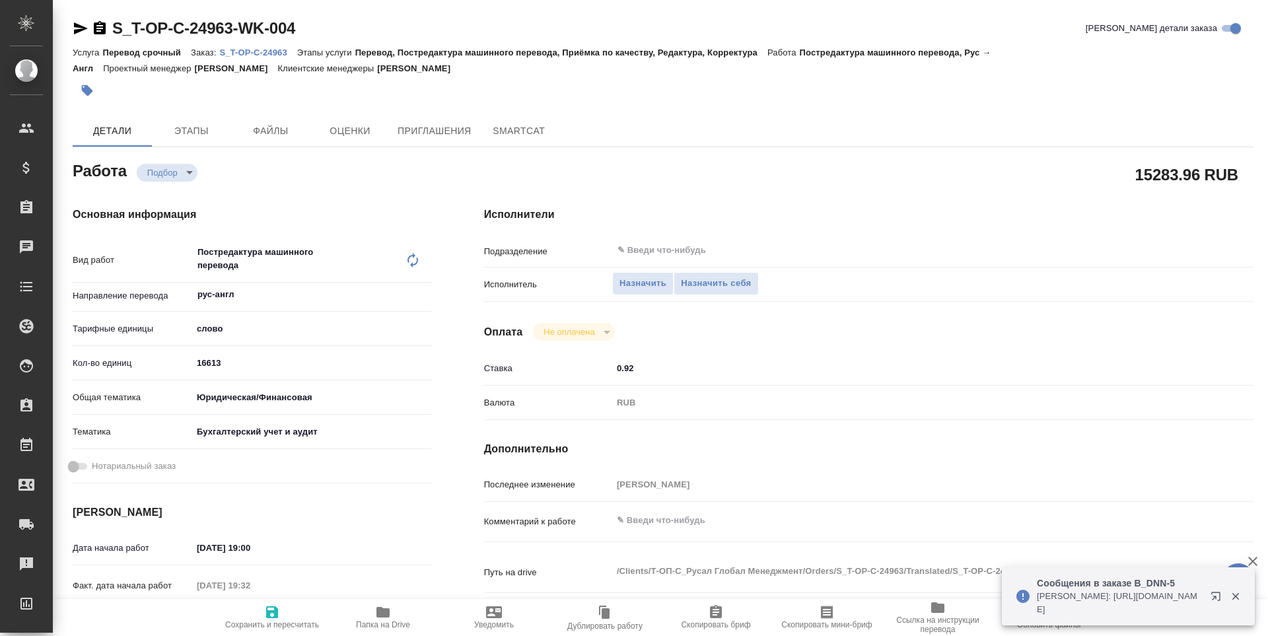
type textarea "x"
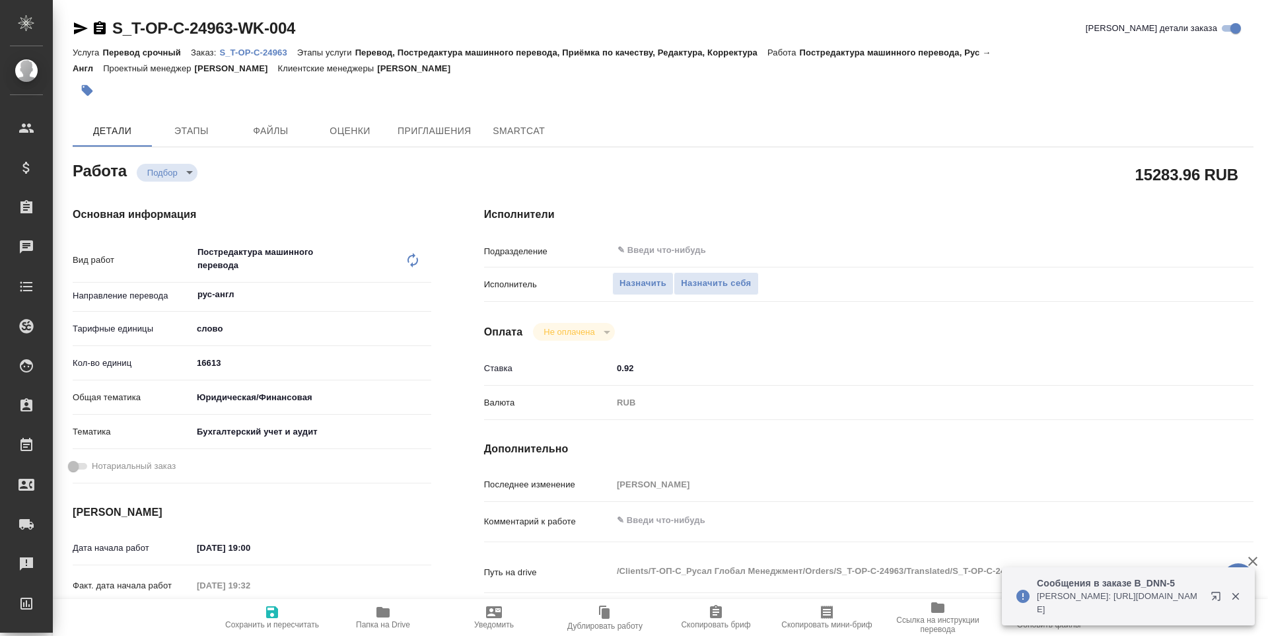
type textarea "x"
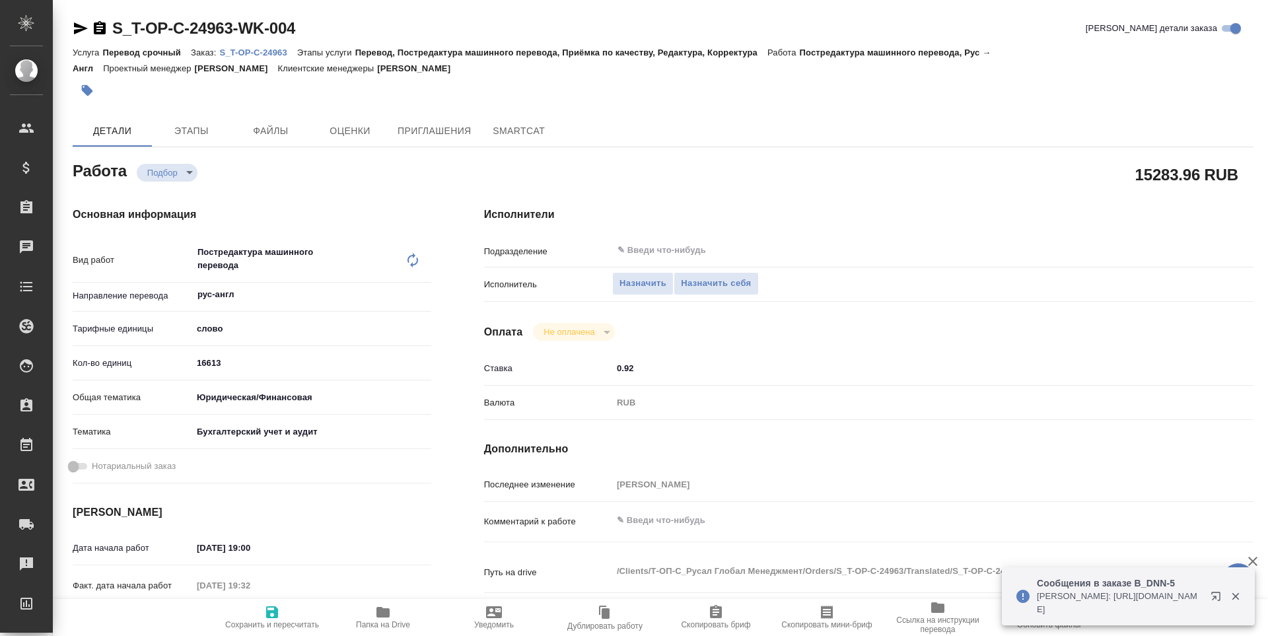
type textarea "x"
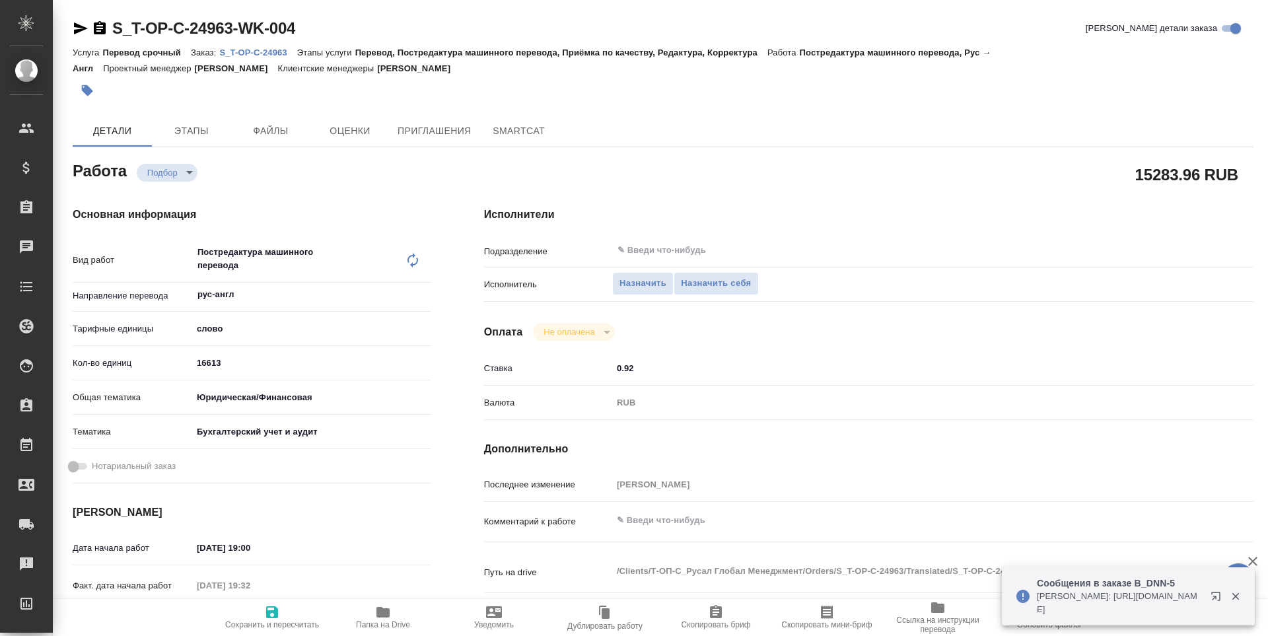
type textarea "x"
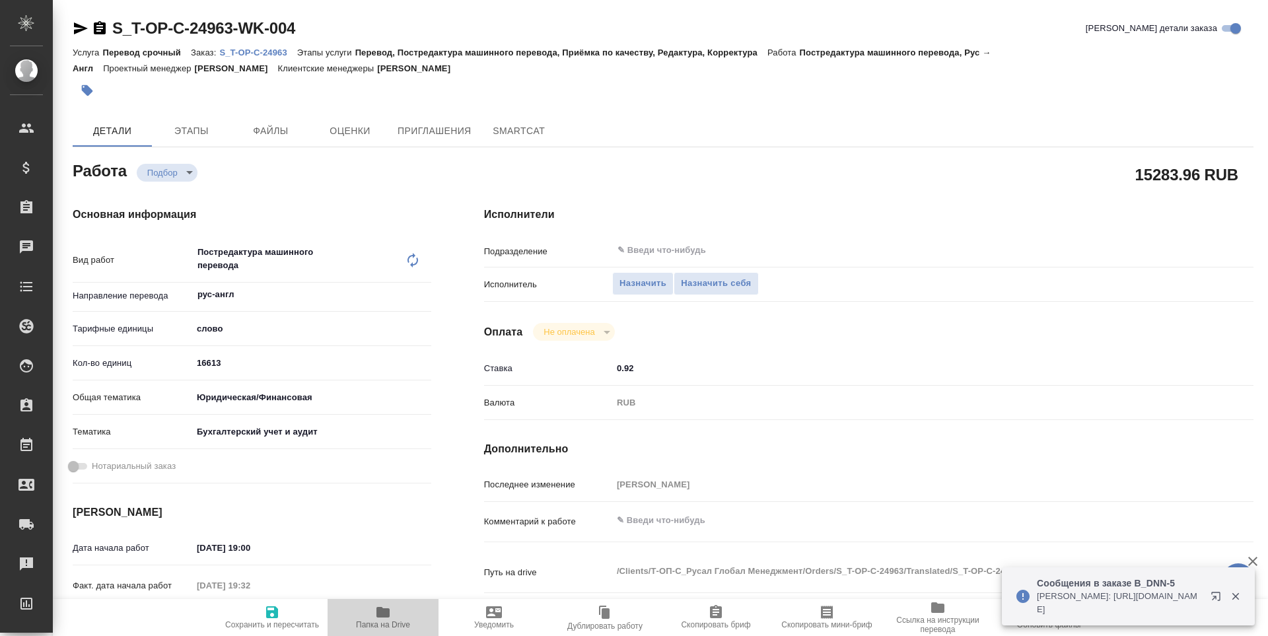
click at [385, 616] on icon "button" at bounding box center [383, 612] width 13 height 11
type textarea "x"
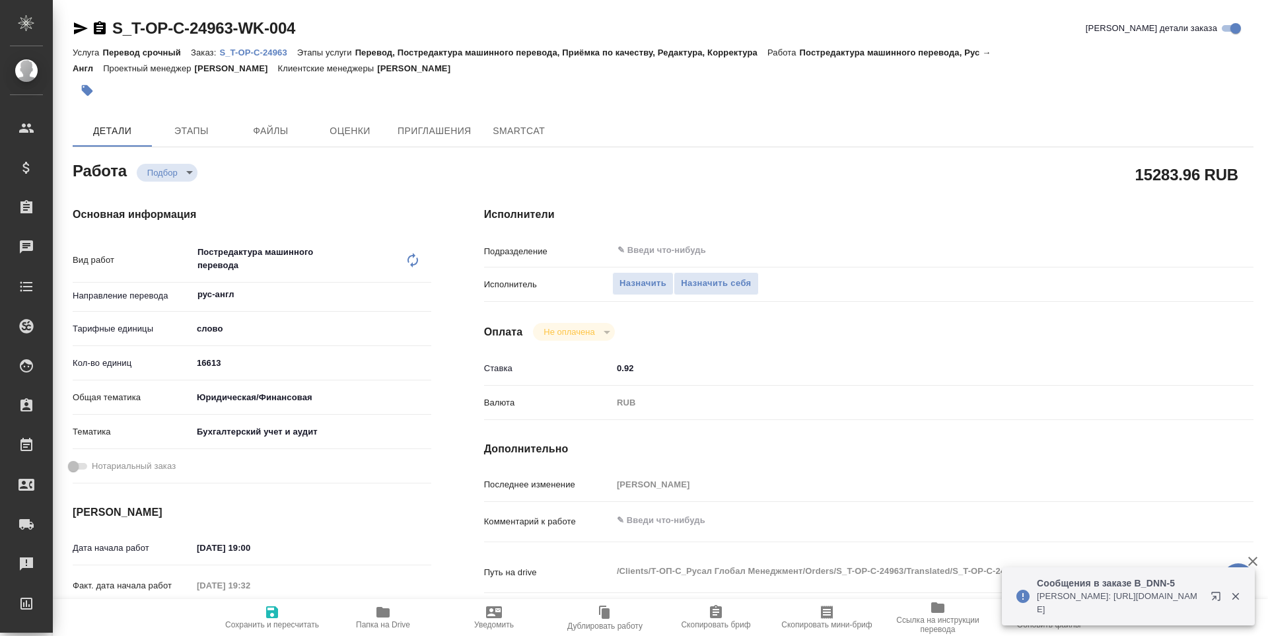
type textarea "x"
click at [752, 291] on button "Назначить себя" at bounding box center [716, 283] width 85 height 23
type textarea "x"
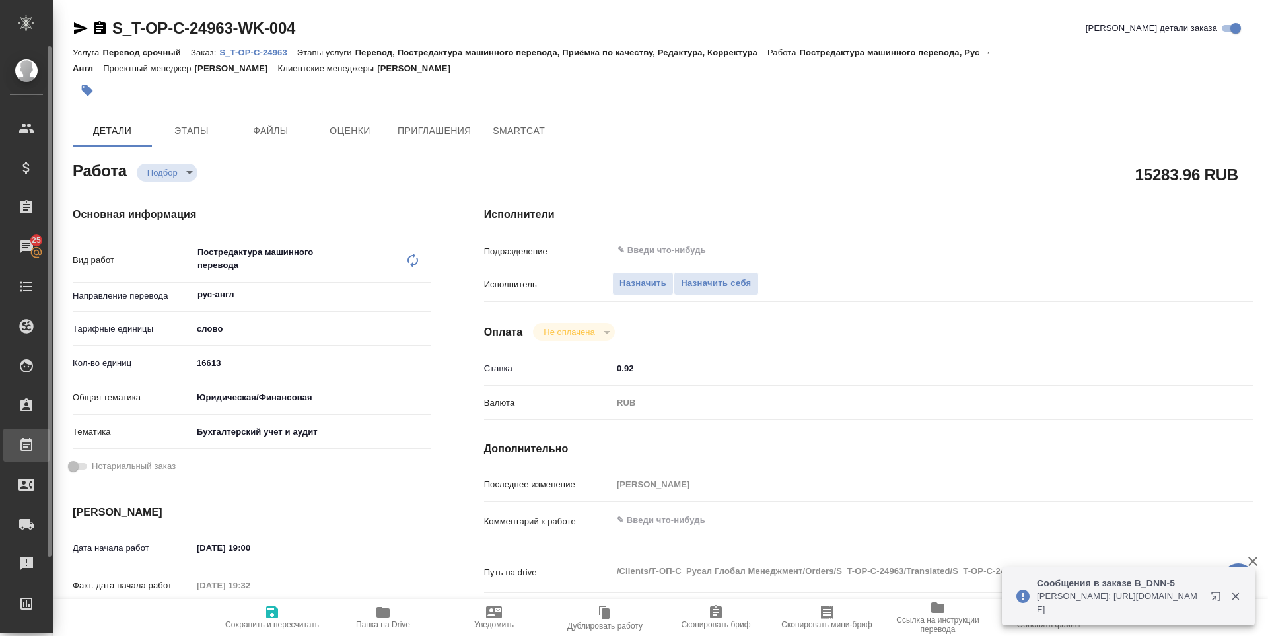
type textarea "x"
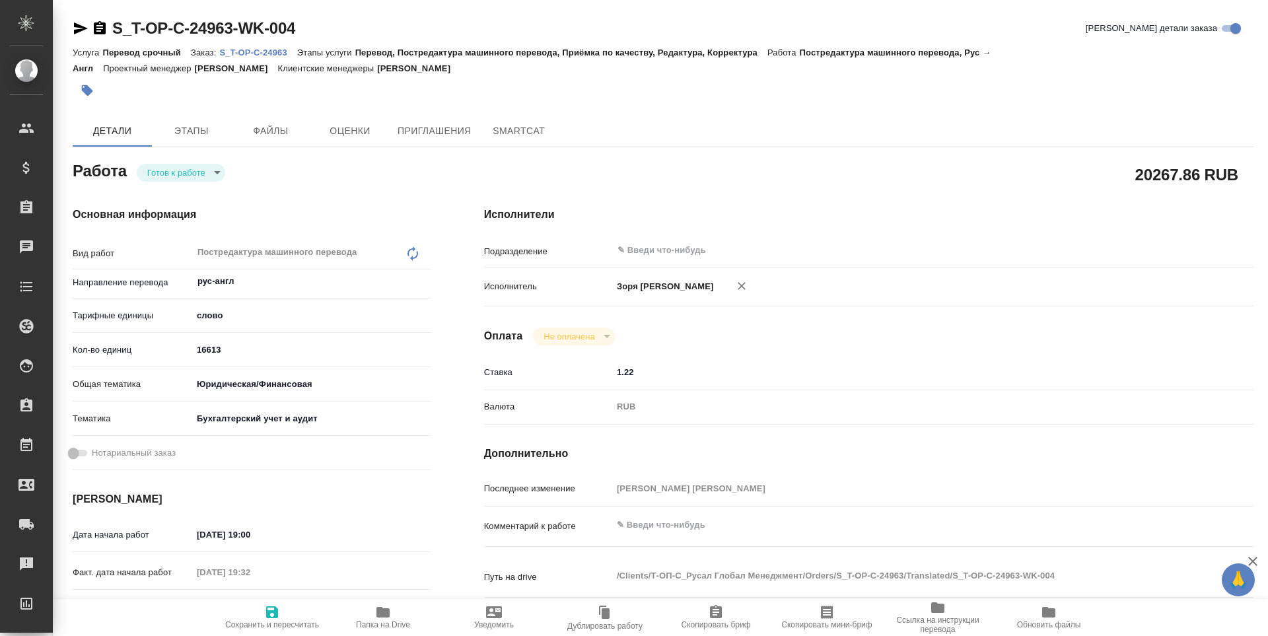
type textarea "x"
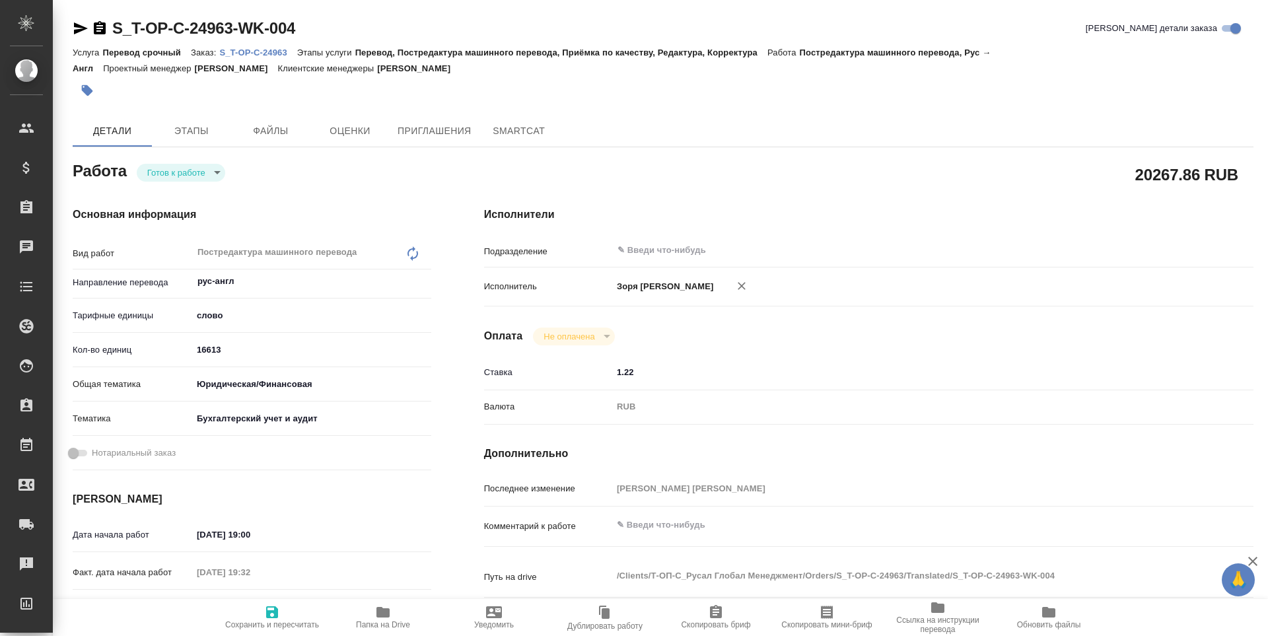
type textarea "x"
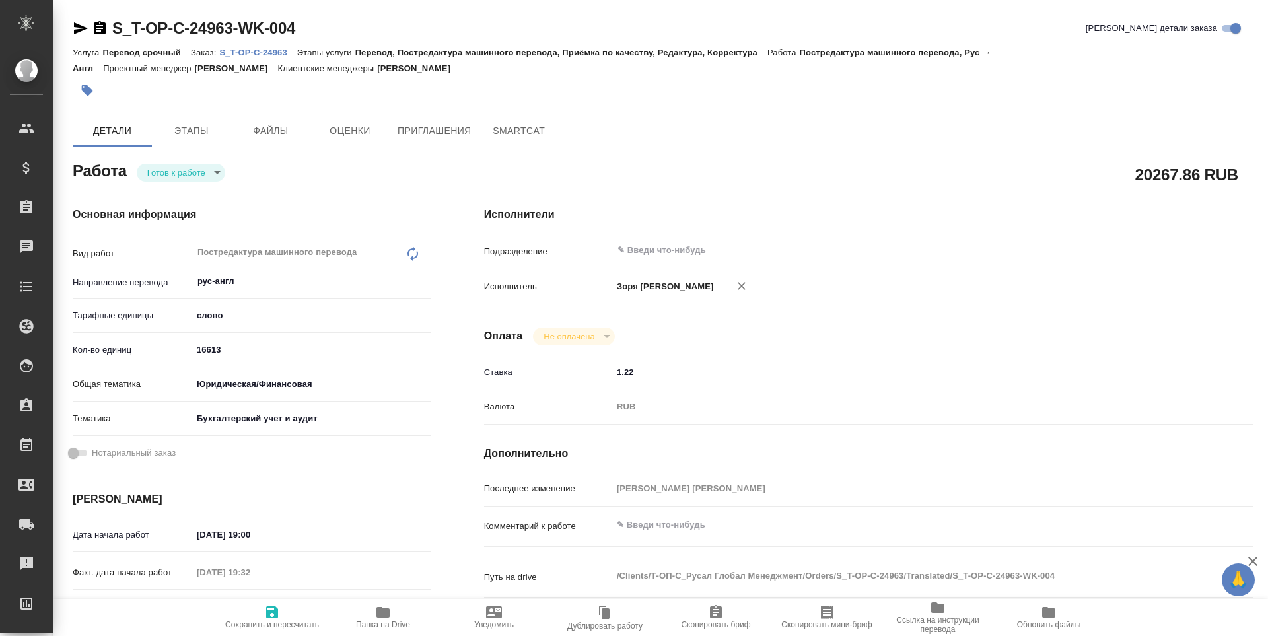
type textarea "x"
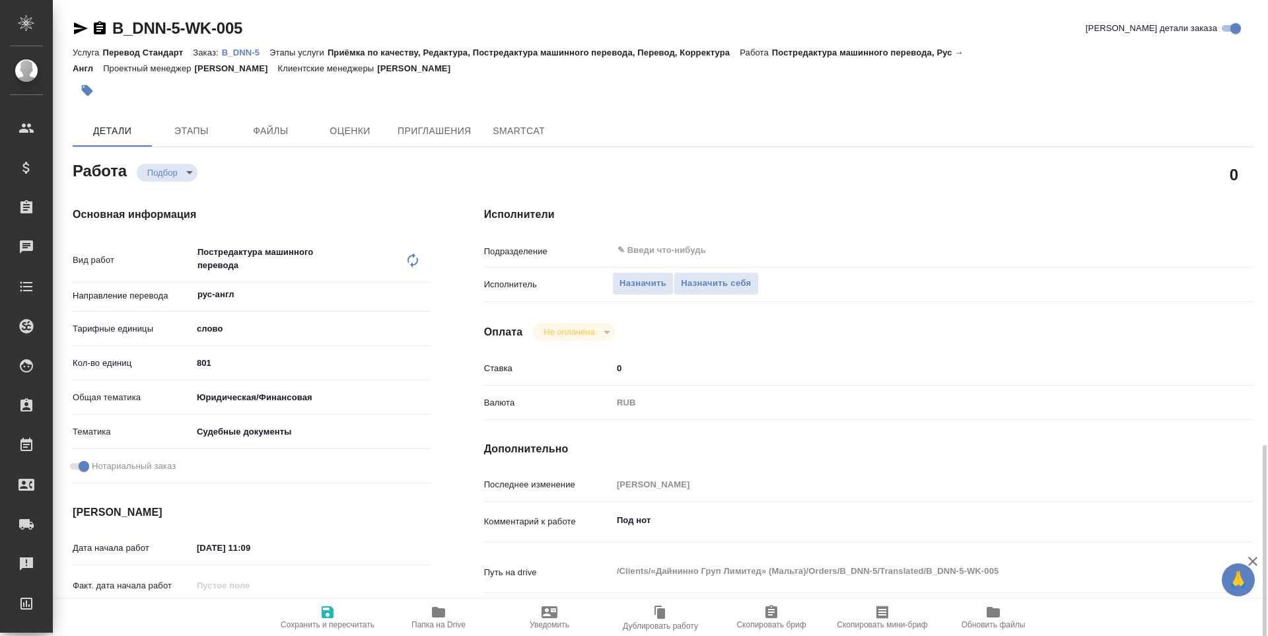
scroll to position [286, 0]
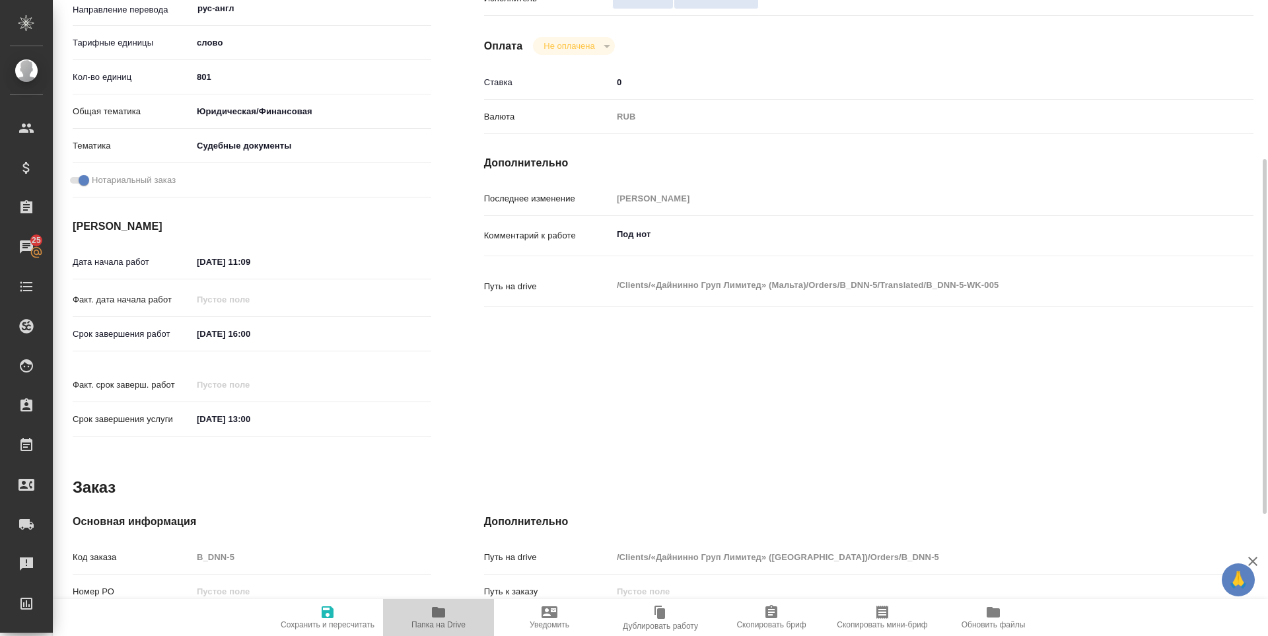
click at [432, 622] on span "Папка на Drive" at bounding box center [439, 624] width 54 height 9
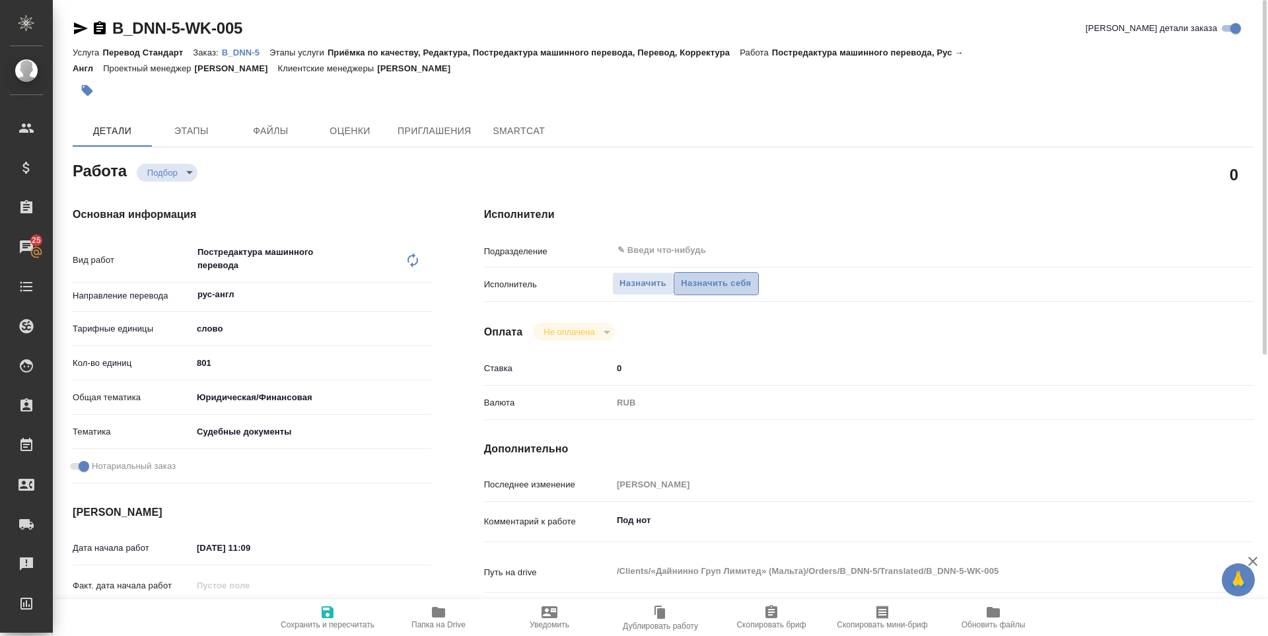
click at [721, 287] on span "Назначить себя" at bounding box center [716, 283] width 70 height 15
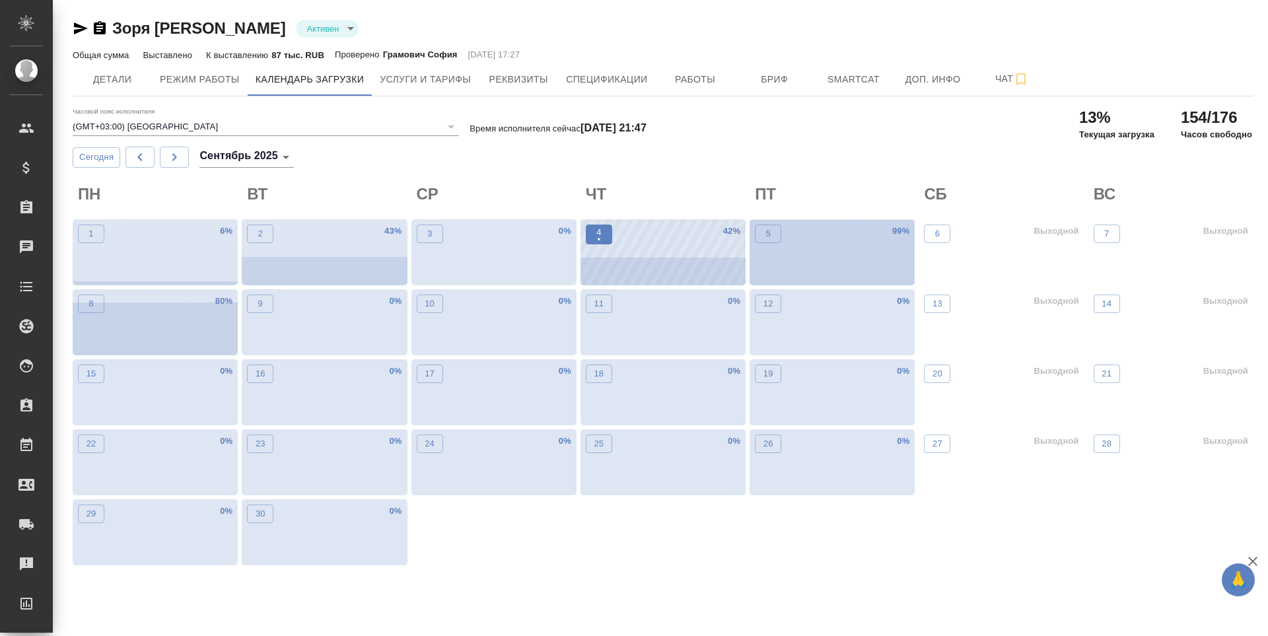
click at [595, 240] on span "4 •" at bounding box center [599, 234] width 13 height 17
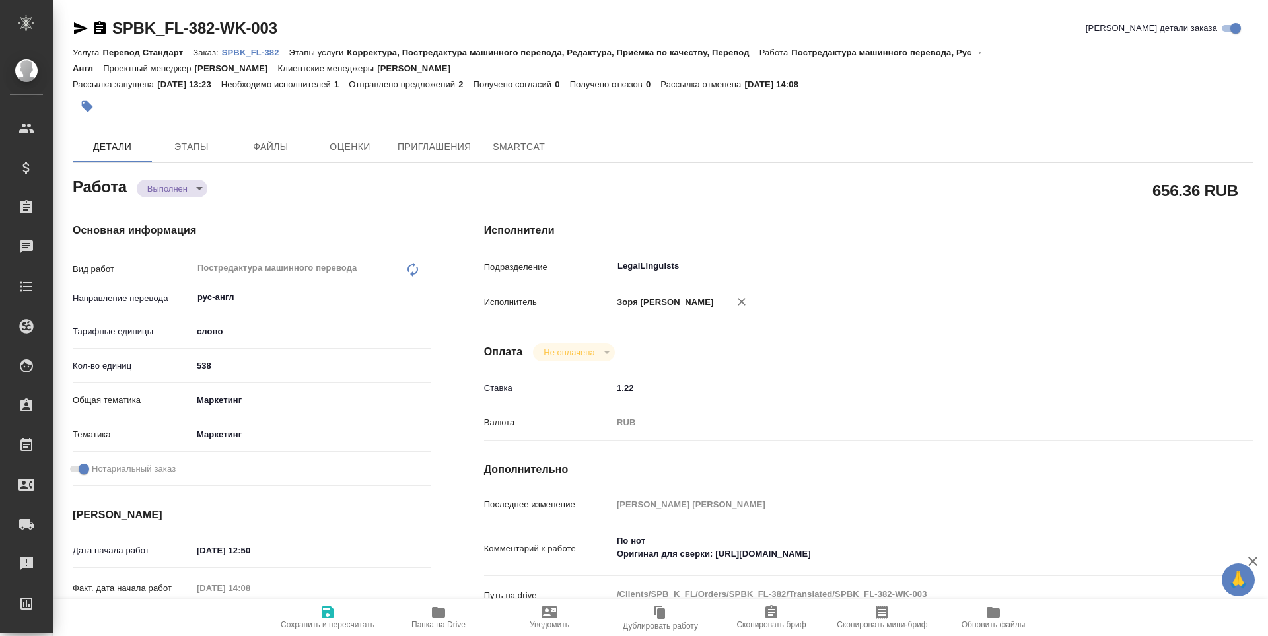
type textarea "x"
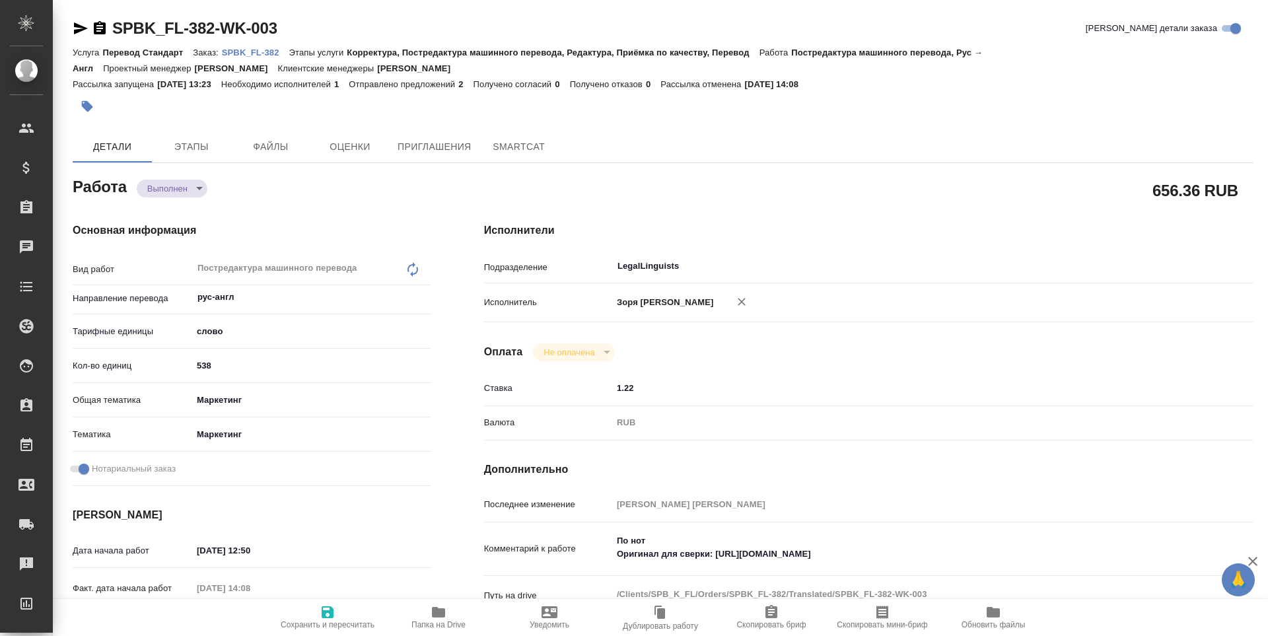
type textarea "x"
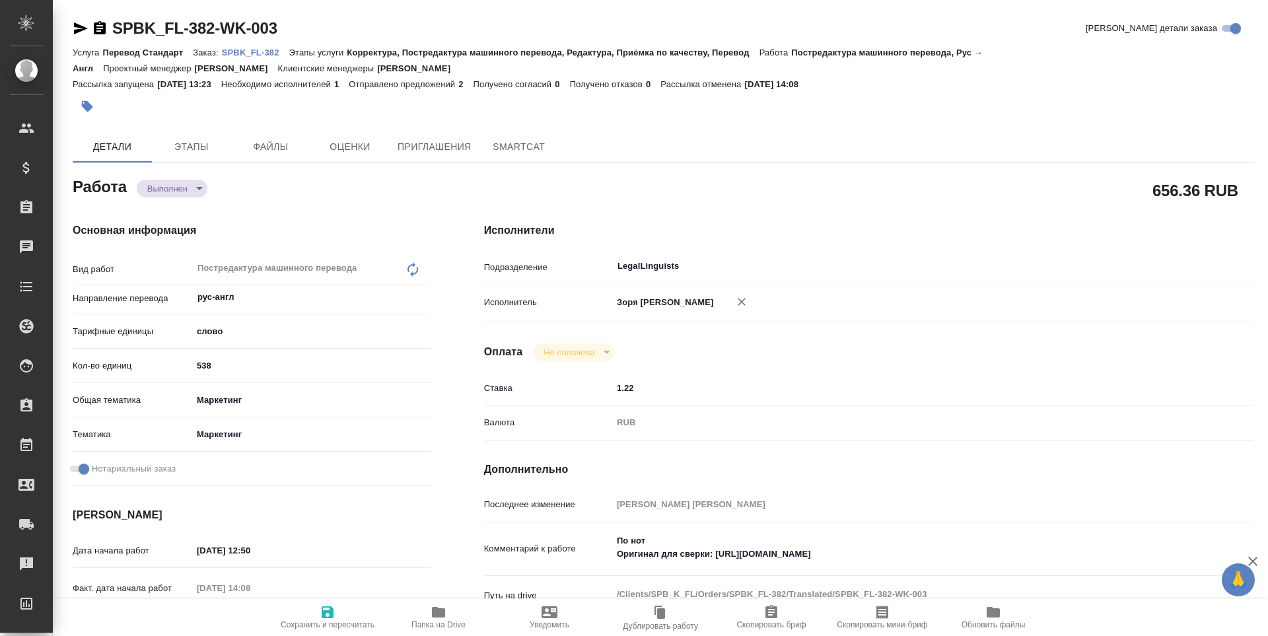
type textarea "x"
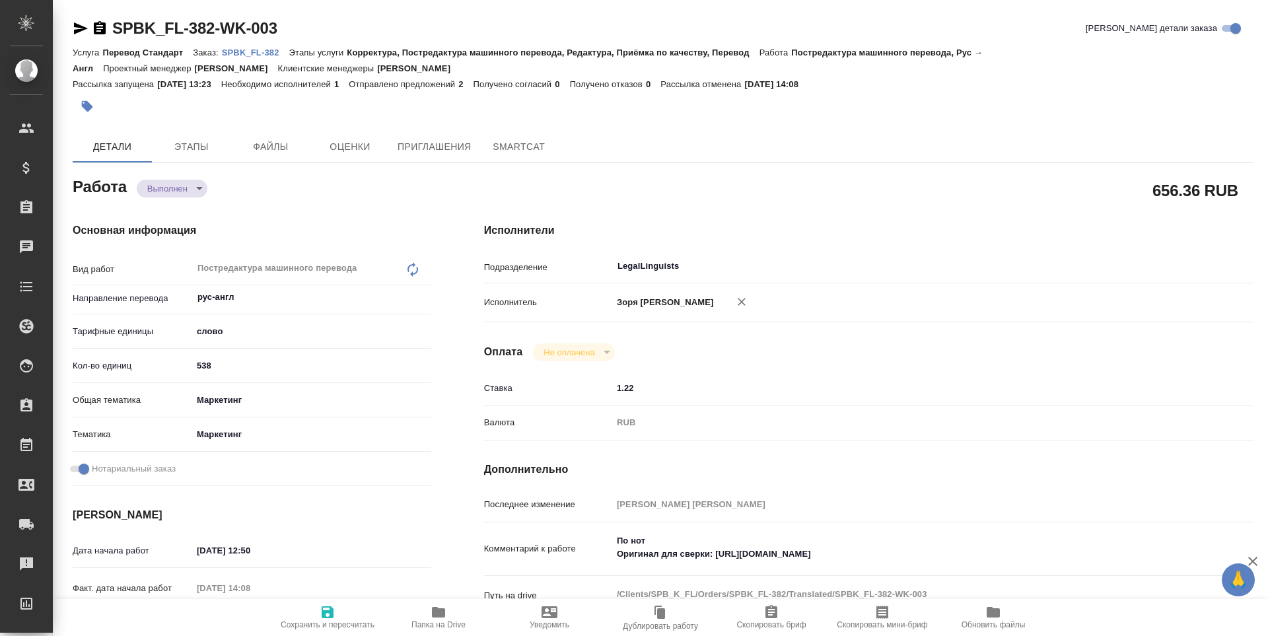
type textarea "x"
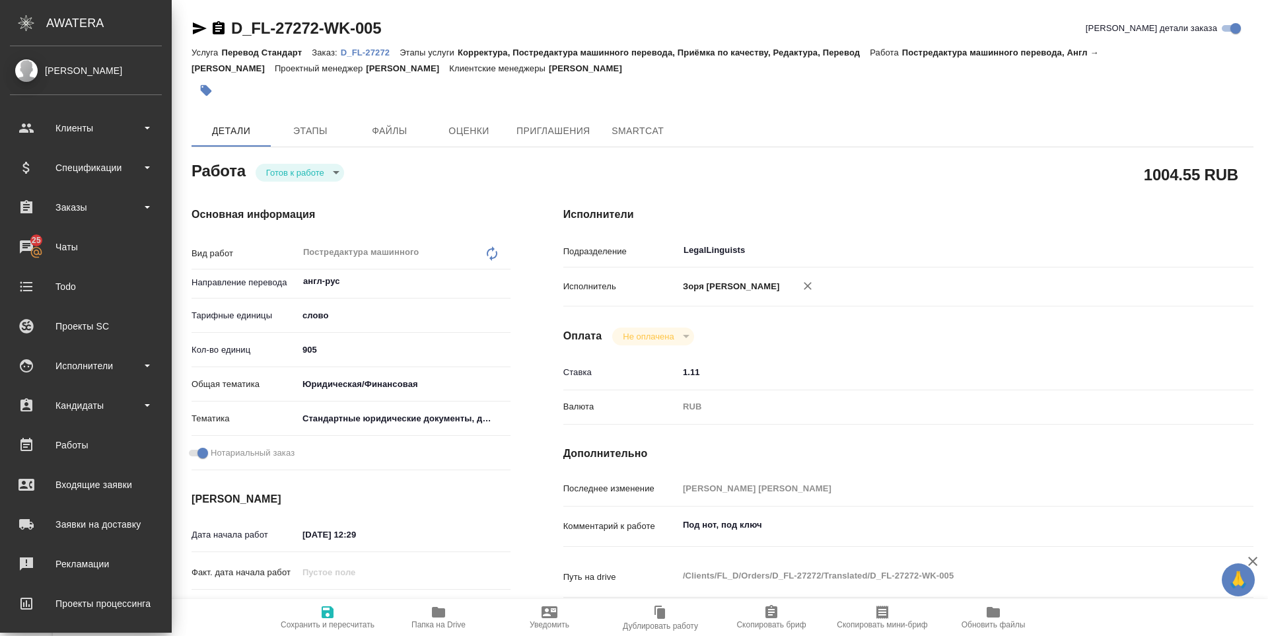
click at [266, 167] on body "🙏 .cls-1 fill:#fff; AWATERA [PERSON_NAME] Спецификации Заказы 25 Чаты Todo Прое…" at bounding box center [634, 318] width 1268 height 636
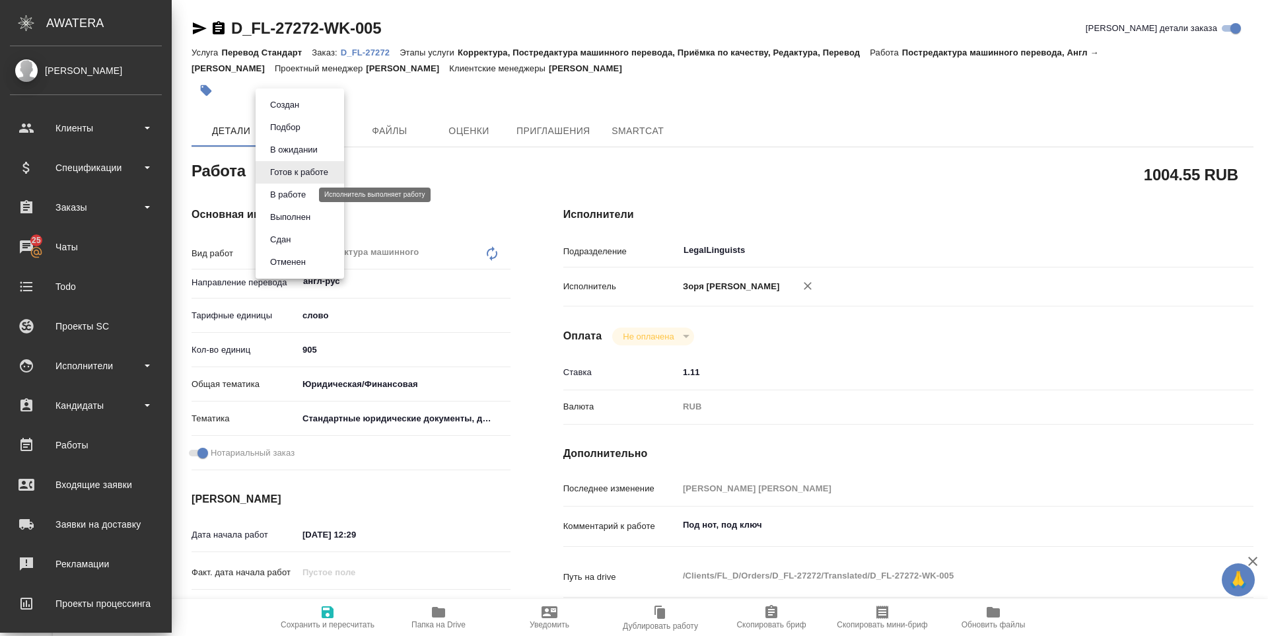
click at [277, 196] on button "В работе" at bounding box center [288, 195] width 44 height 15
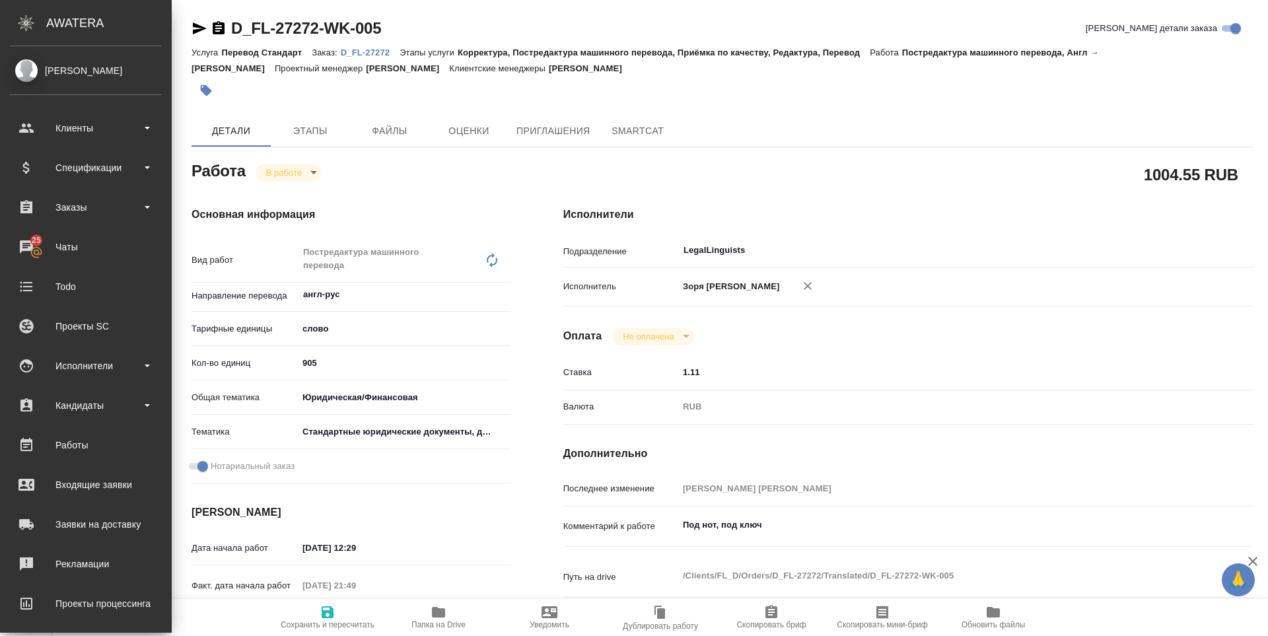
type textarea "x"
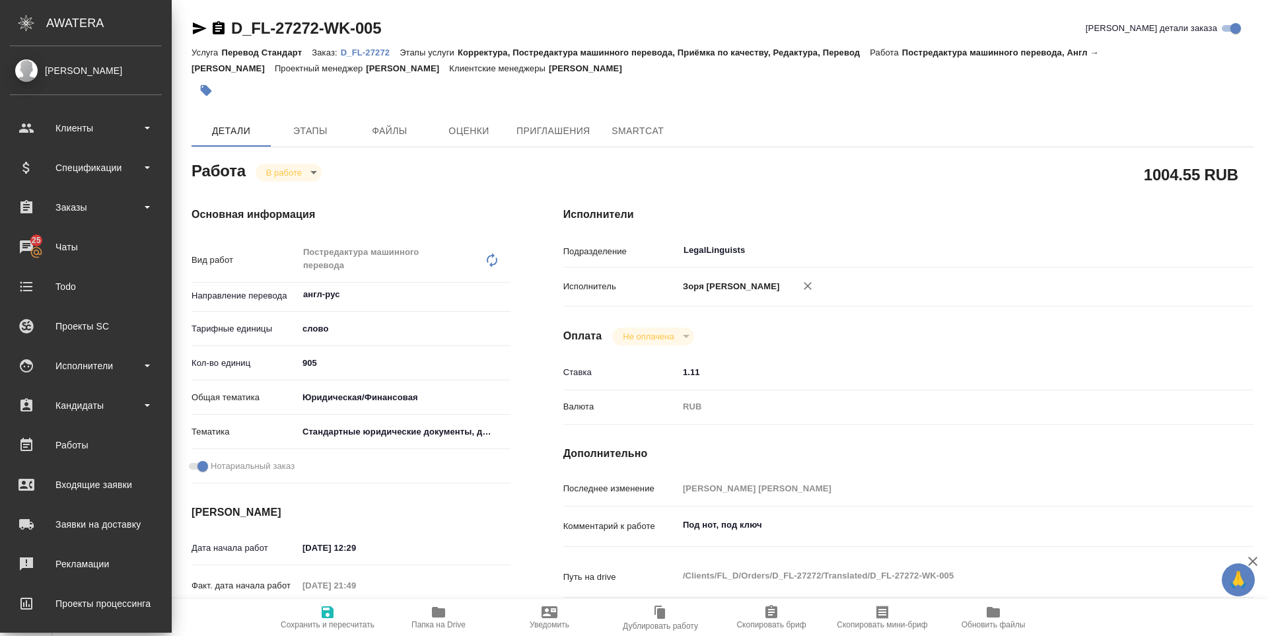
type textarea "x"
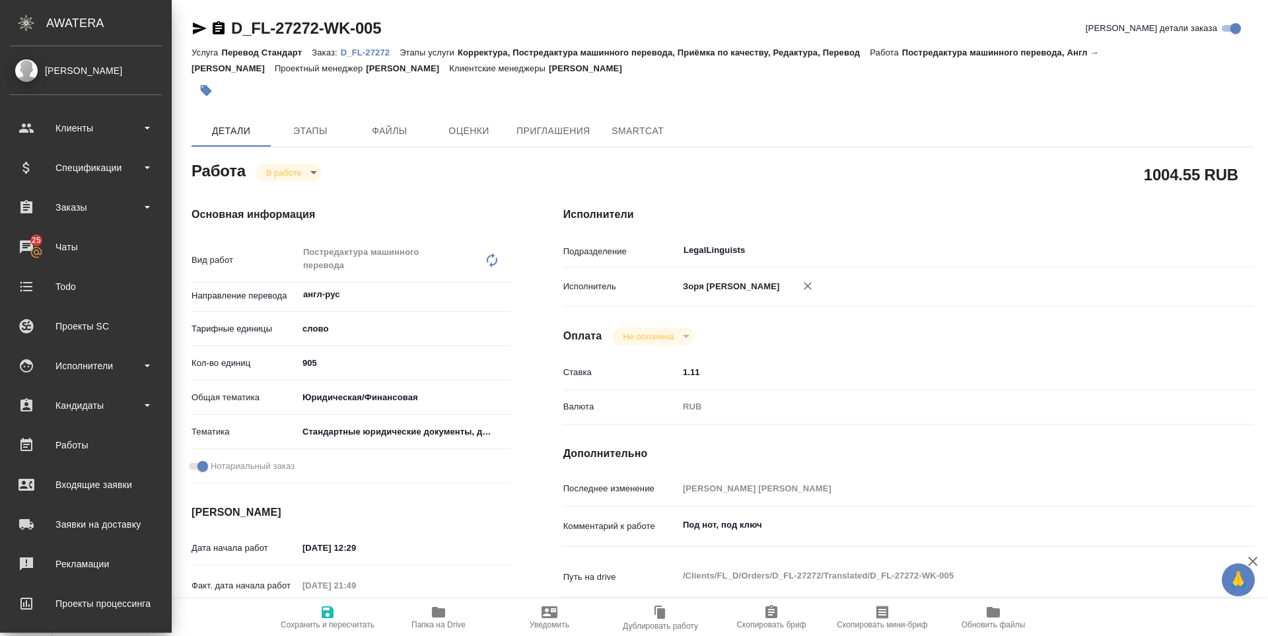
click at [441, 618] on icon "button" at bounding box center [438, 612] width 13 height 11
type textarea "x"
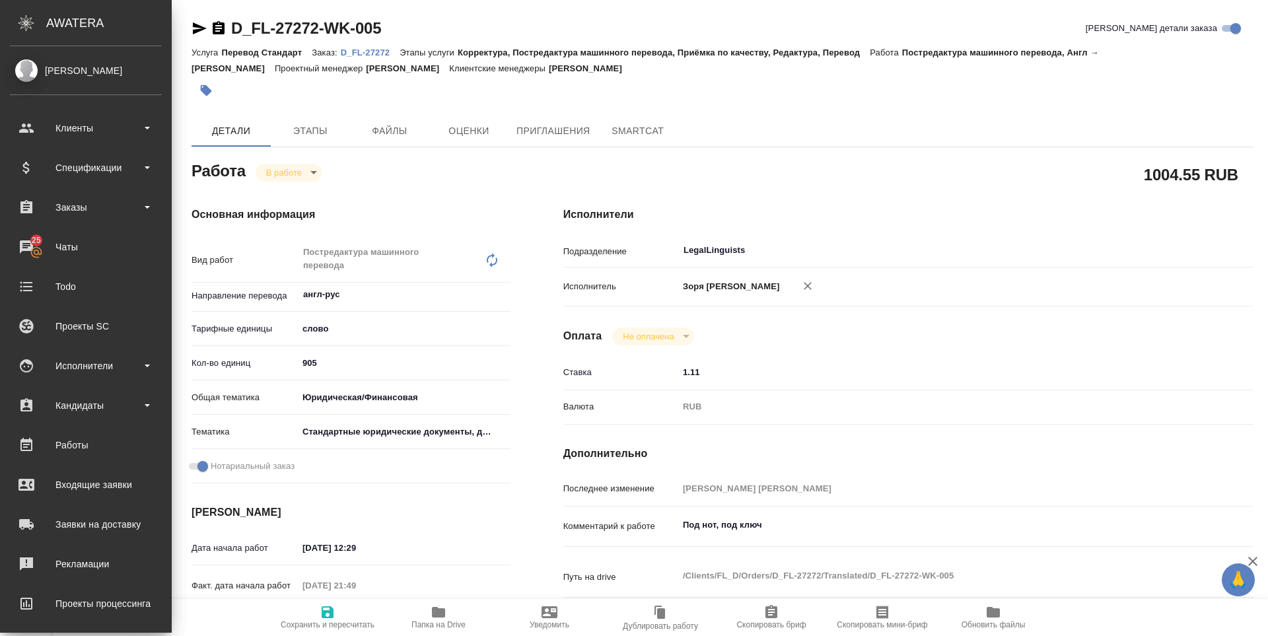
type textarea "x"
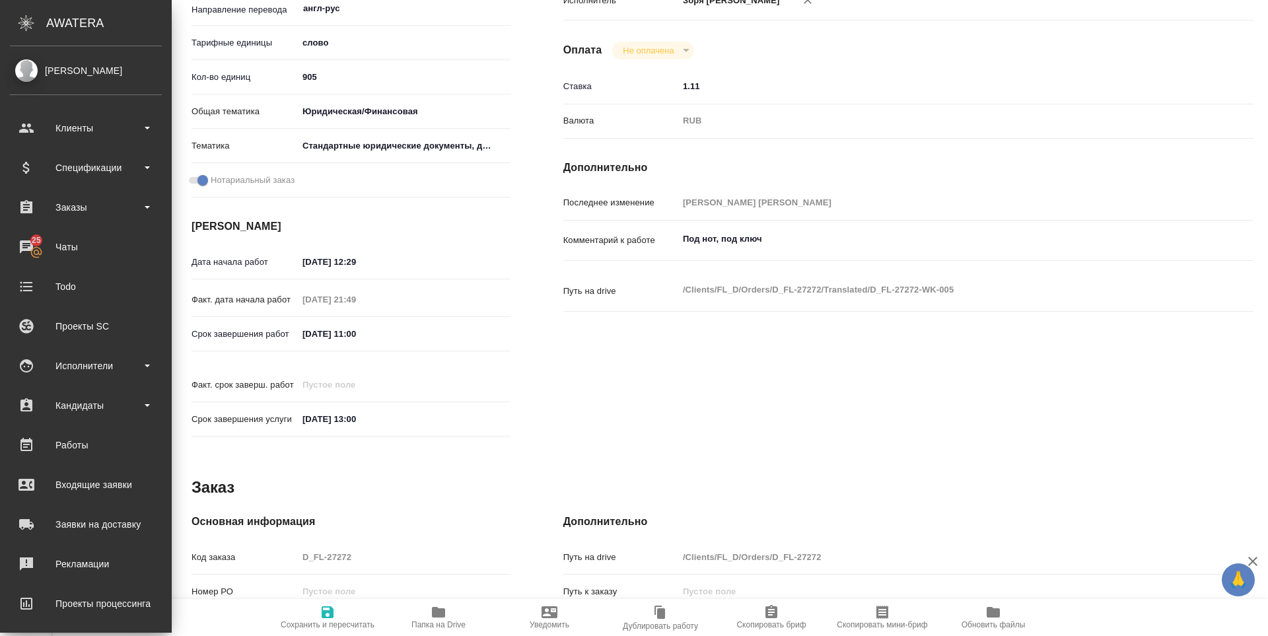
scroll to position [524, 0]
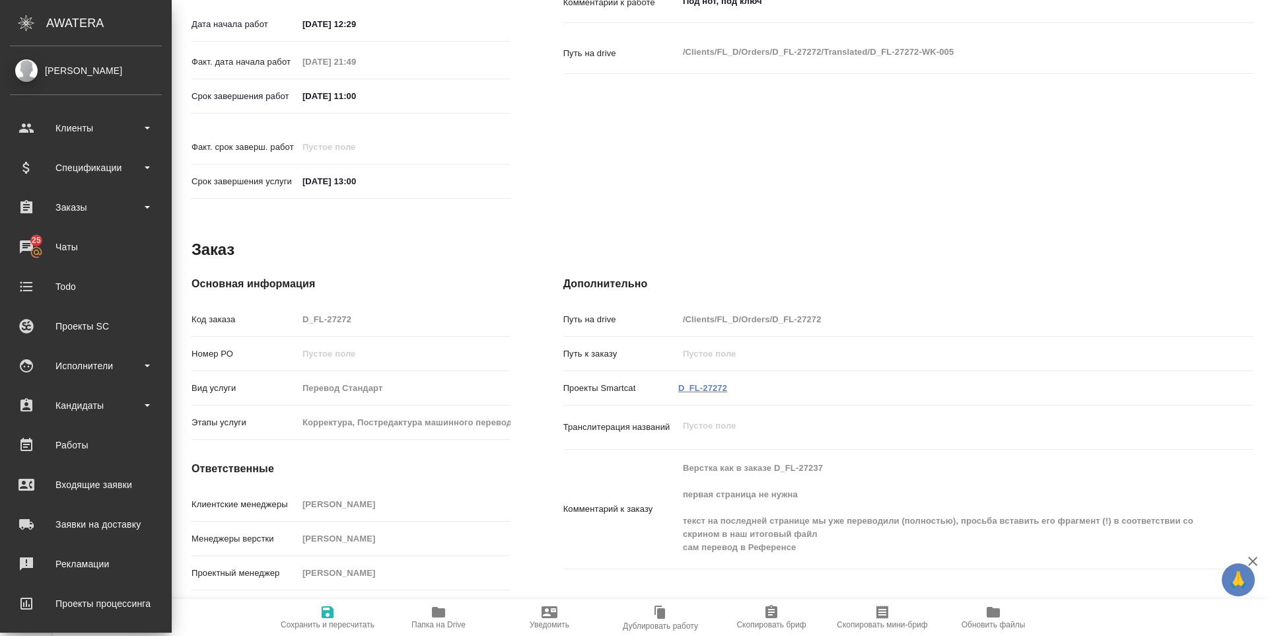
click at [698, 383] on link "D_FL-27272" at bounding box center [702, 388] width 49 height 10
type textarea "x"
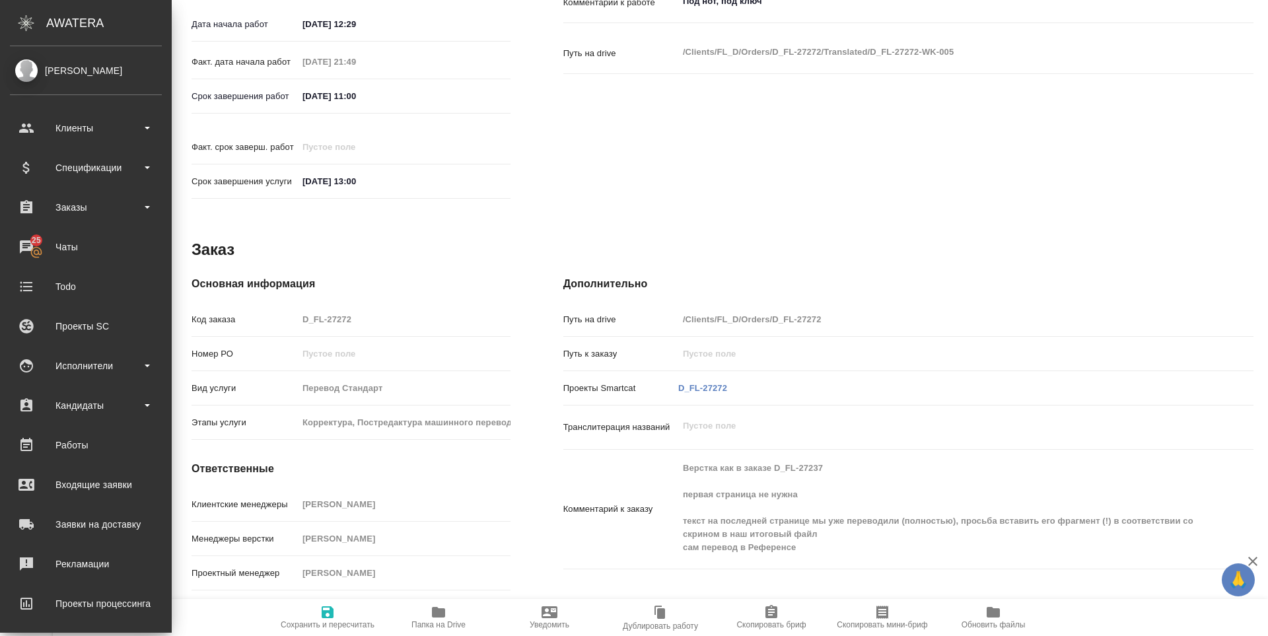
type textarea "x"
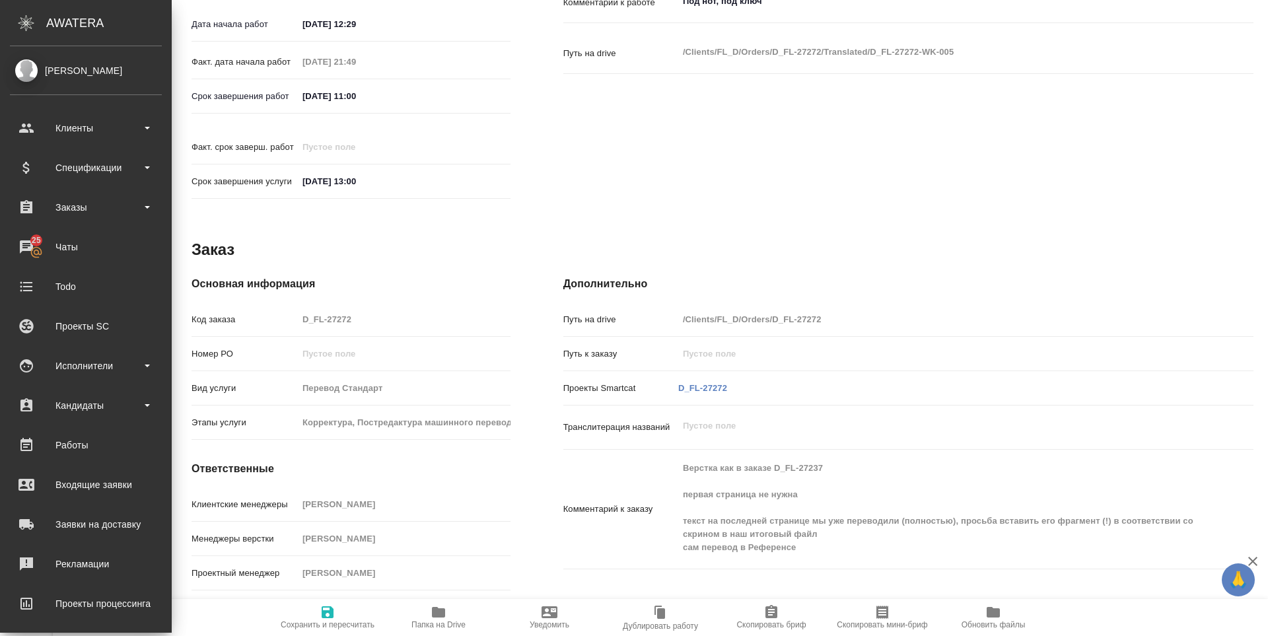
type textarea "x"
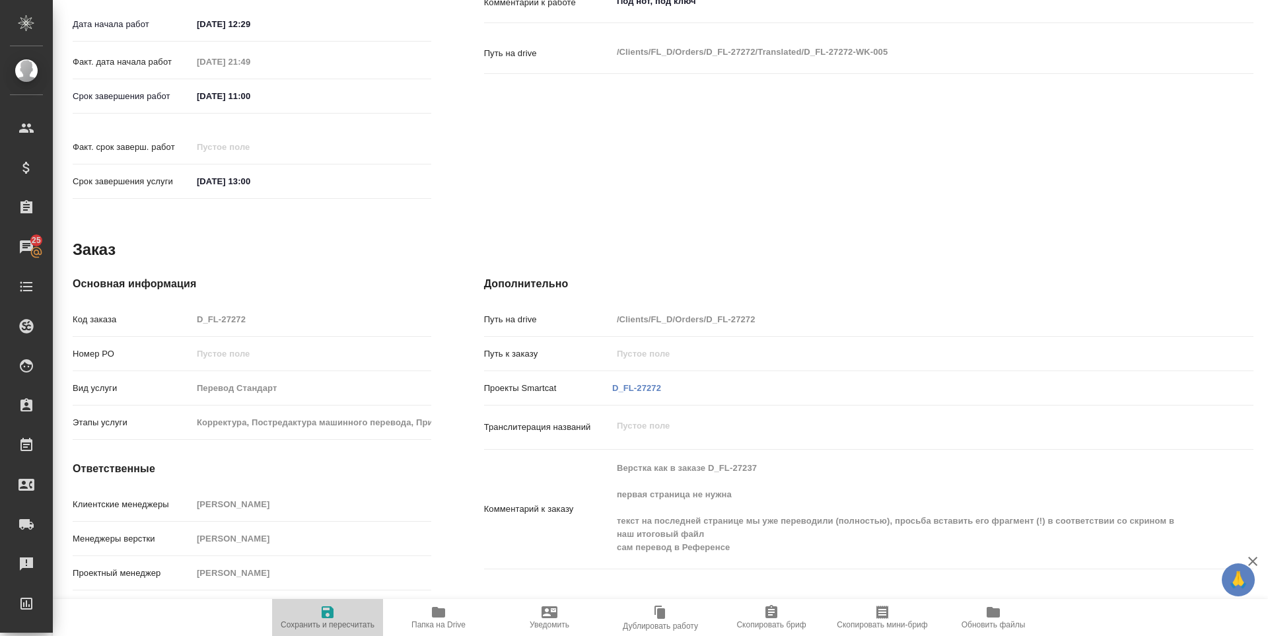
click at [344, 631] on button "Сохранить и пересчитать" at bounding box center [327, 617] width 111 height 37
type textarea "x"
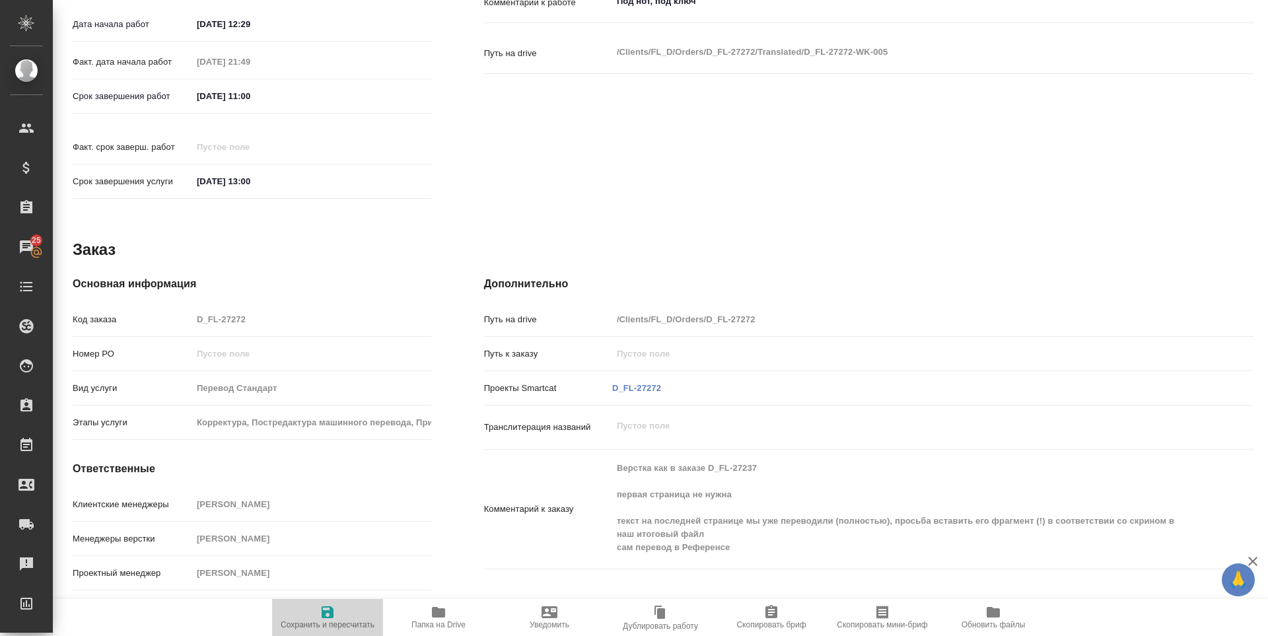
type textarea "x"
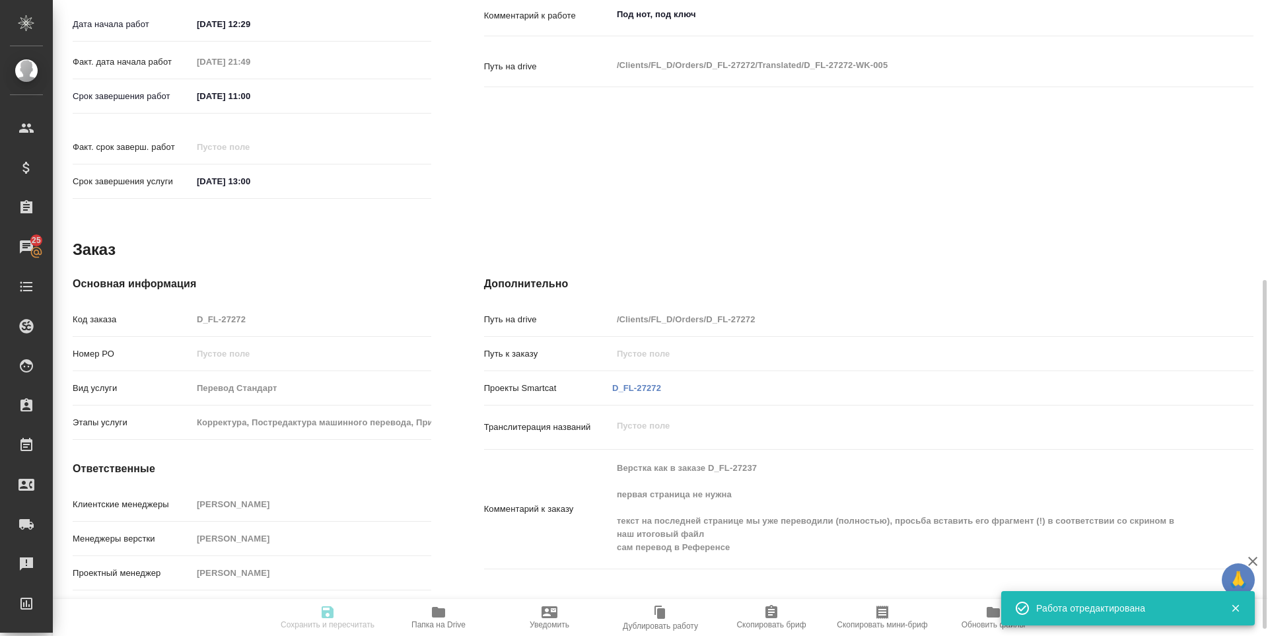
type input "inProgress"
type textarea "Постредактура машинного перевода"
type textarea "x"
type input "англ-рус"
type input "5a8b1489cc6b4906c91bfd90"
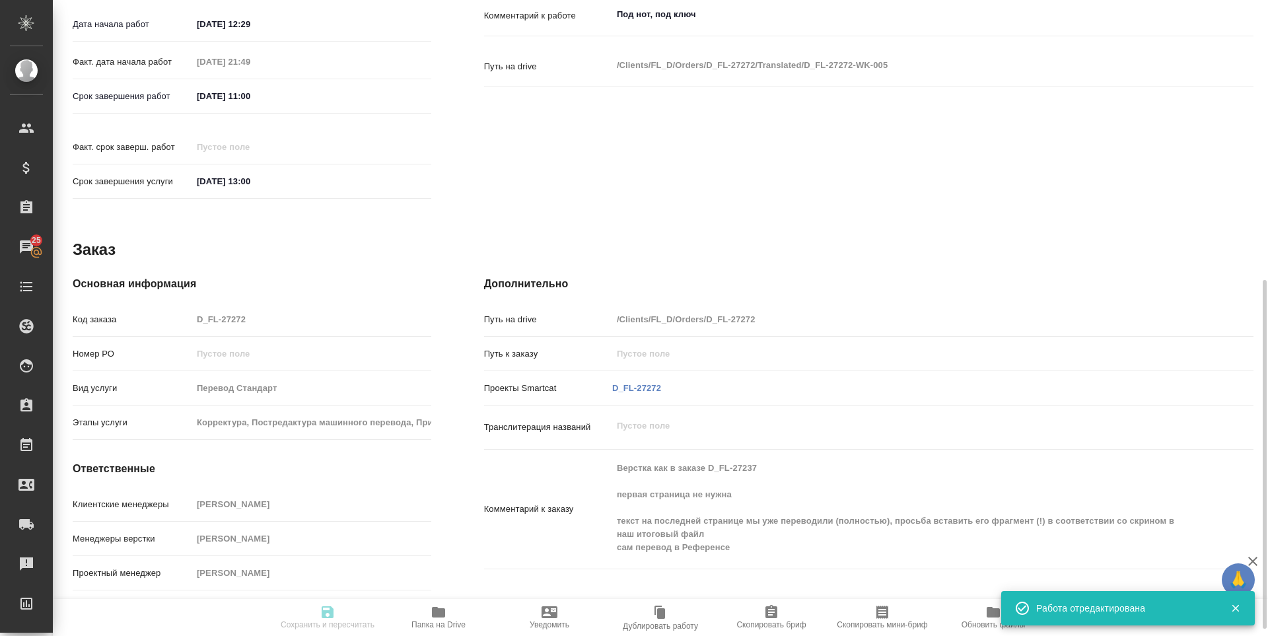
type input "905"
type input "yr-fn"
type input "5f647205b73bc97568ca66bf"
checkbox input "true"
type input "04.09.2025 12:29"
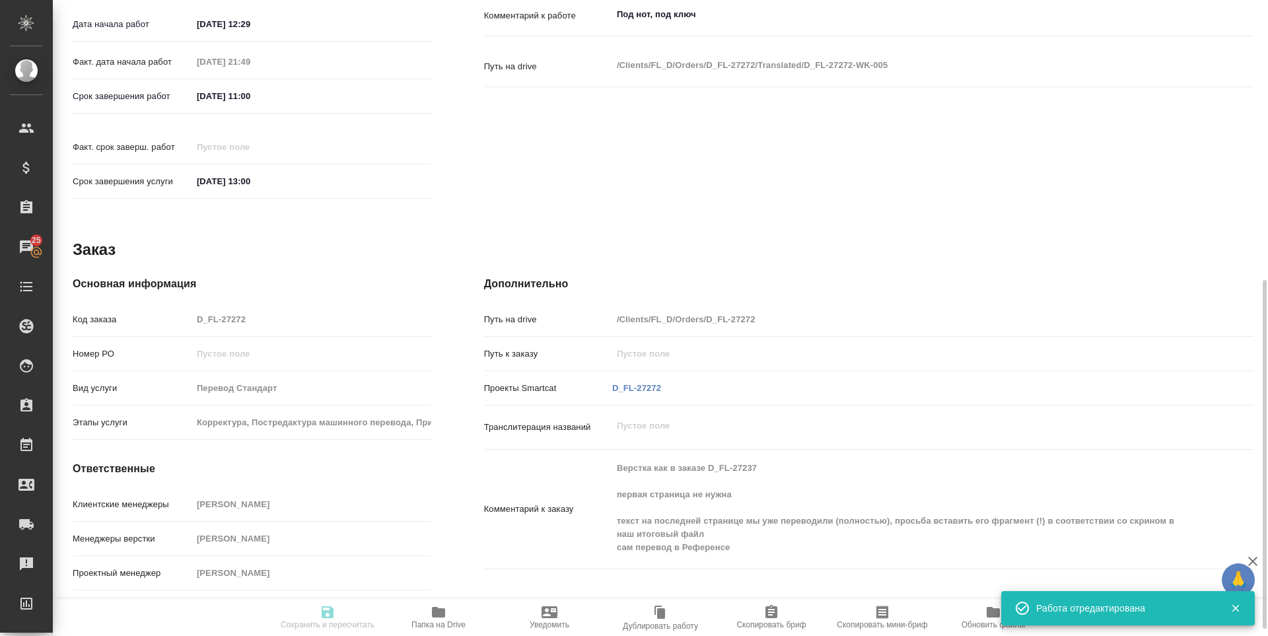
type input "04.09.2025 21:49"
type input "05.09.2025 11:00"
type input "05.09.2025 13:00"
type input "LegalLinguists"
type input "notPayed"
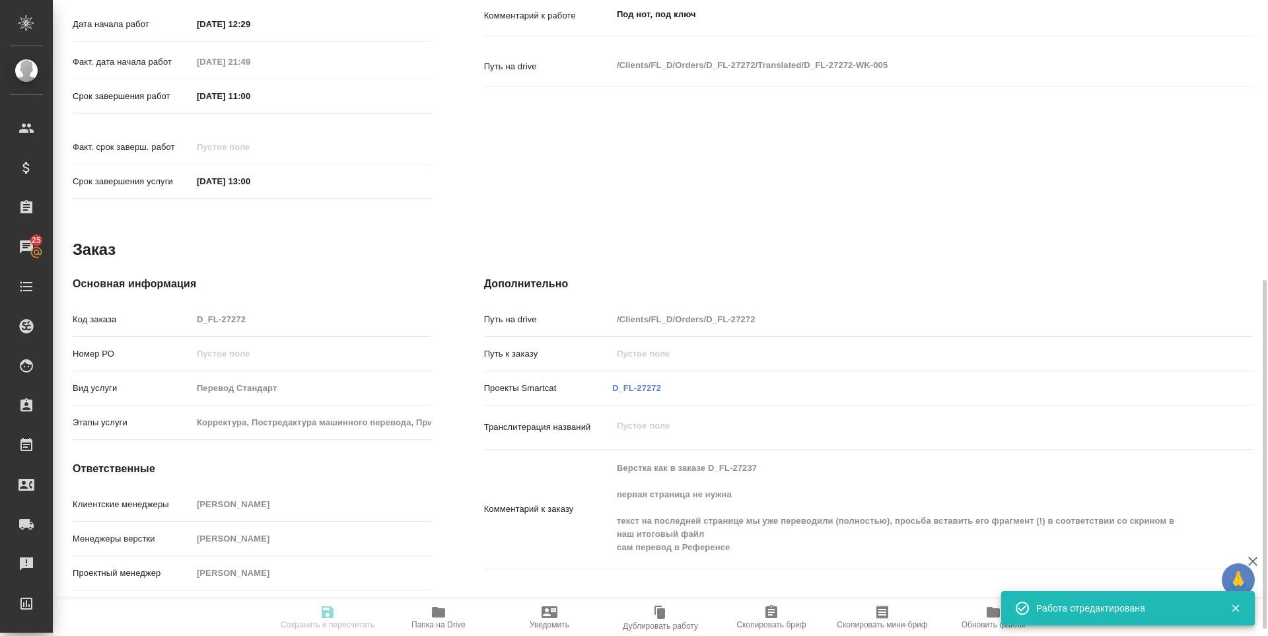
type input "1.11"
type input "RUB"
type input "Зоря Татьяна"
type textarea "Под нот, под ключ"
type textarea "x"
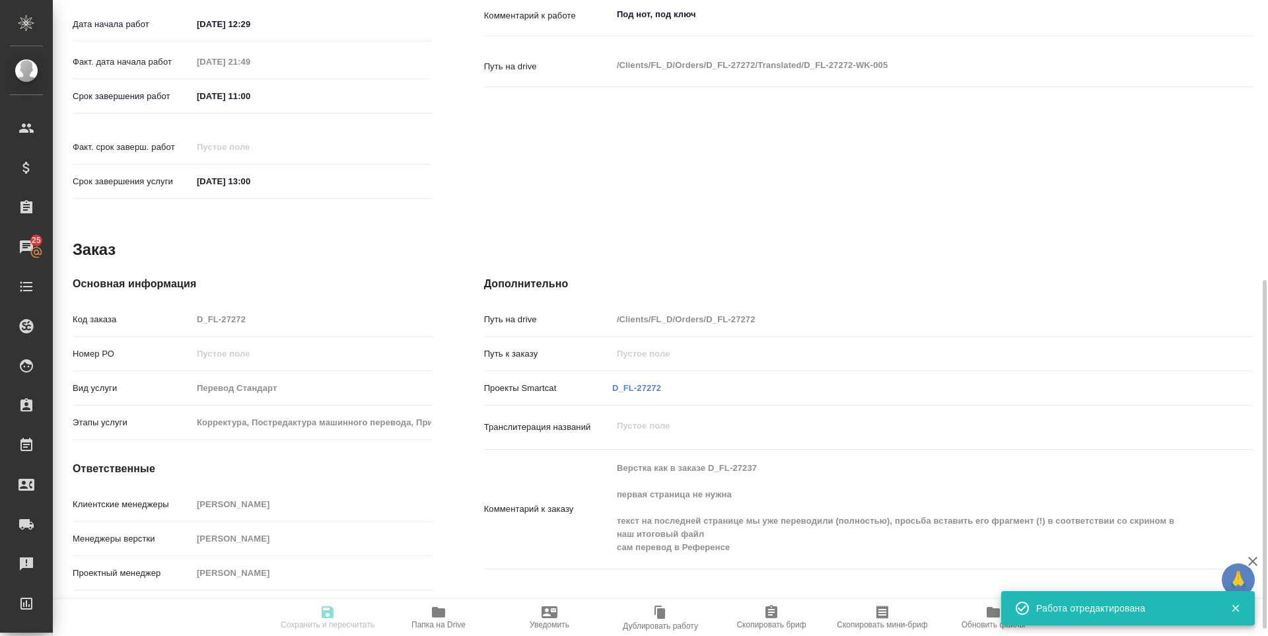
type textarea "/Clients/FL_D/Orders/D_FL-27272/Translated/D_FL-27272-WK-005"
type textarea "x"
type input "D_FL-27272"
type input "Перевод Стандарт"
type input "Корректура, Постредактура машинного перевода, Приёмка по качеству, Редактура, П…"
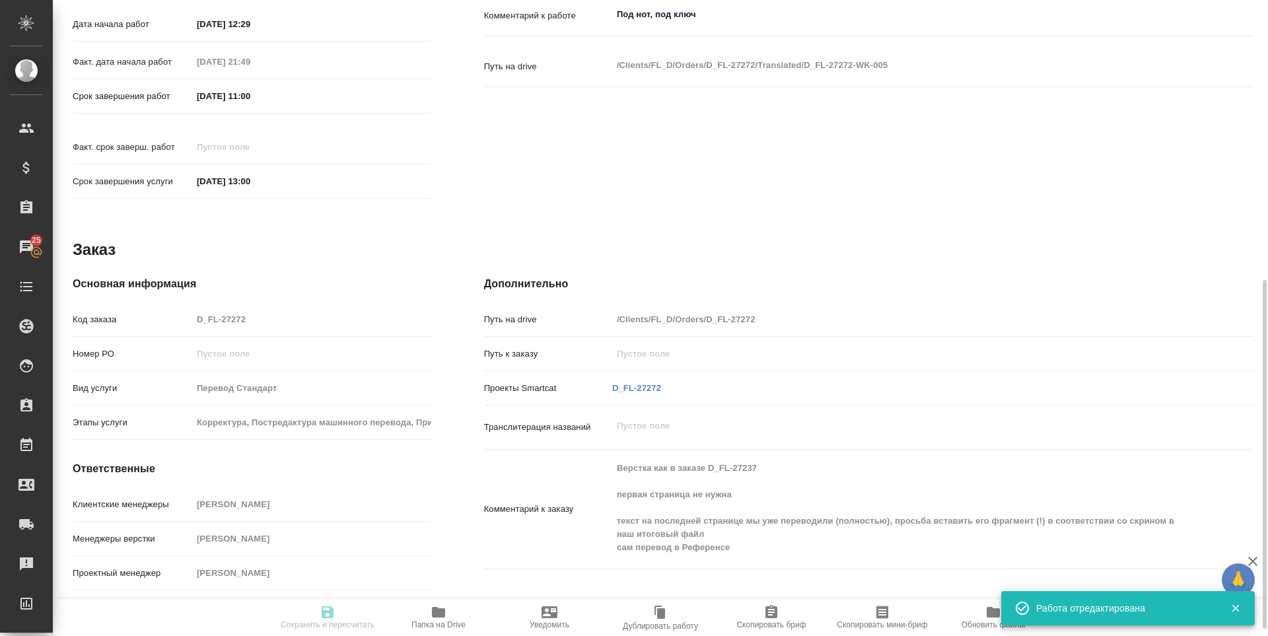
type input "Давыдова Елена"
type input "Арсеньева Вера"
type input "/Clients/FL_D/Orders/D_FL-27272"
type textarea "x"
type textarea "Верстка как в заказе D_FL-27237 первая страница не нужна текст на последней стр…"
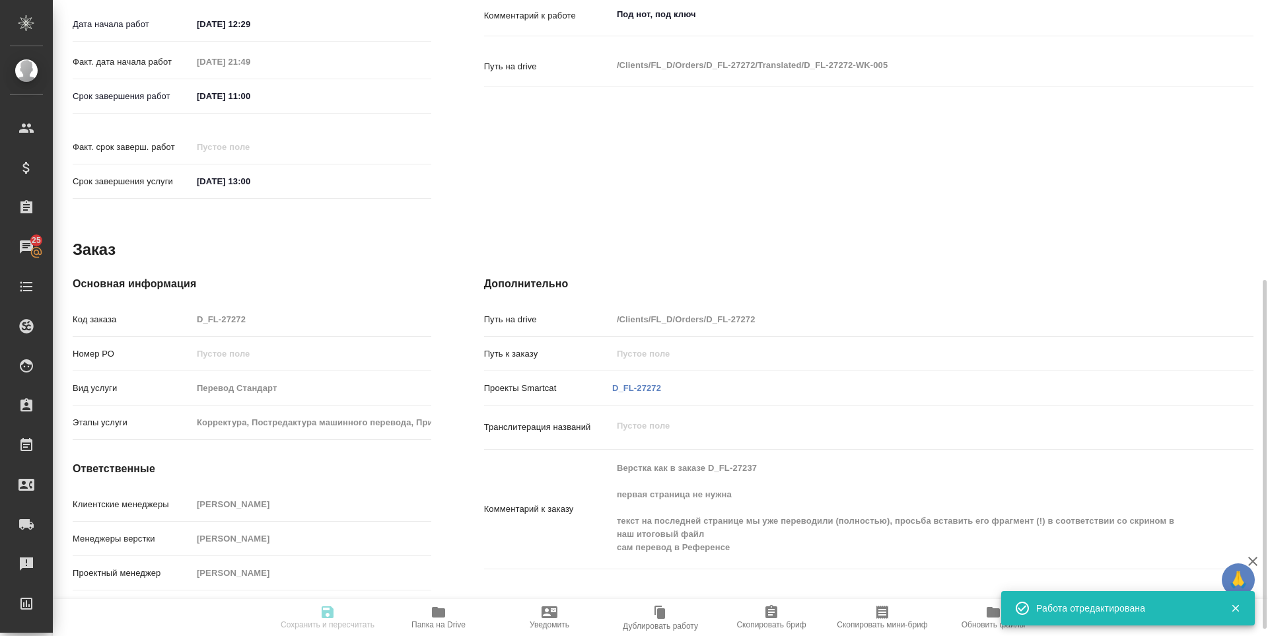
type textarea "x"
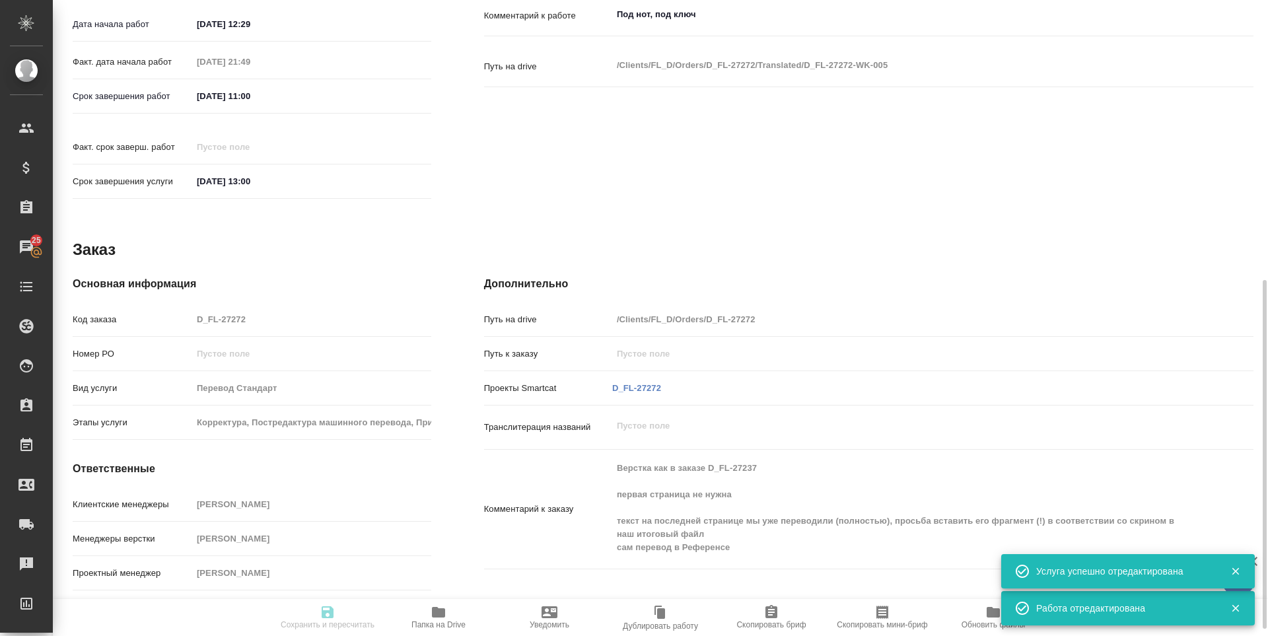
type textarea "x"
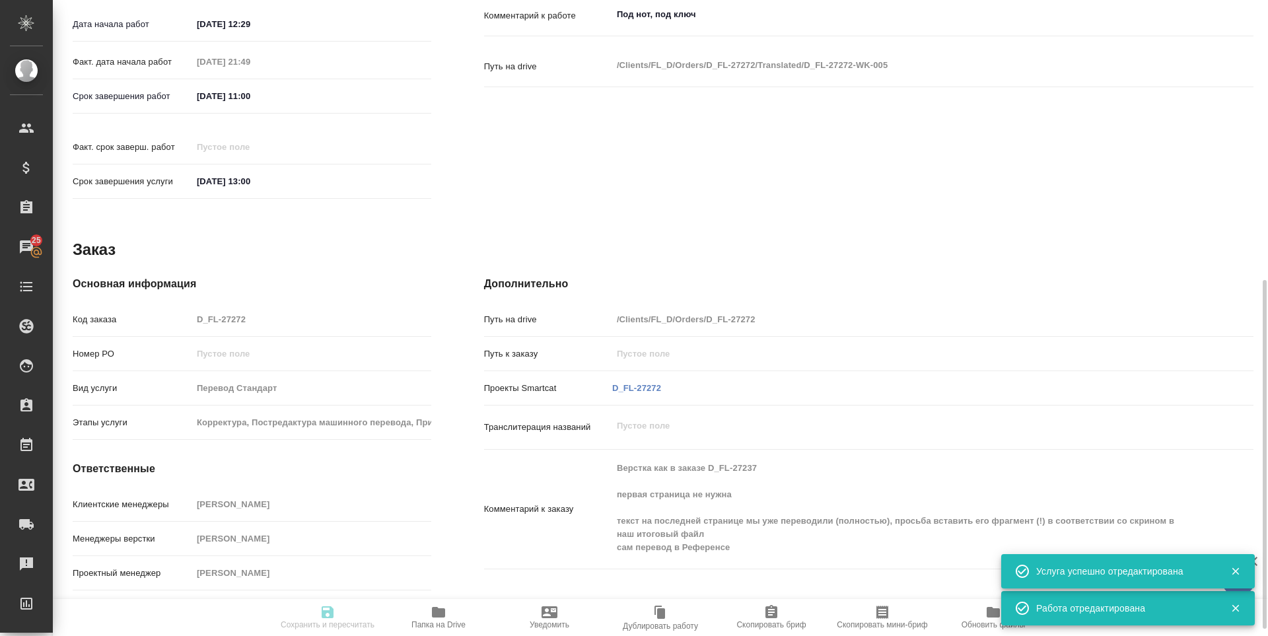
type textarea "x"
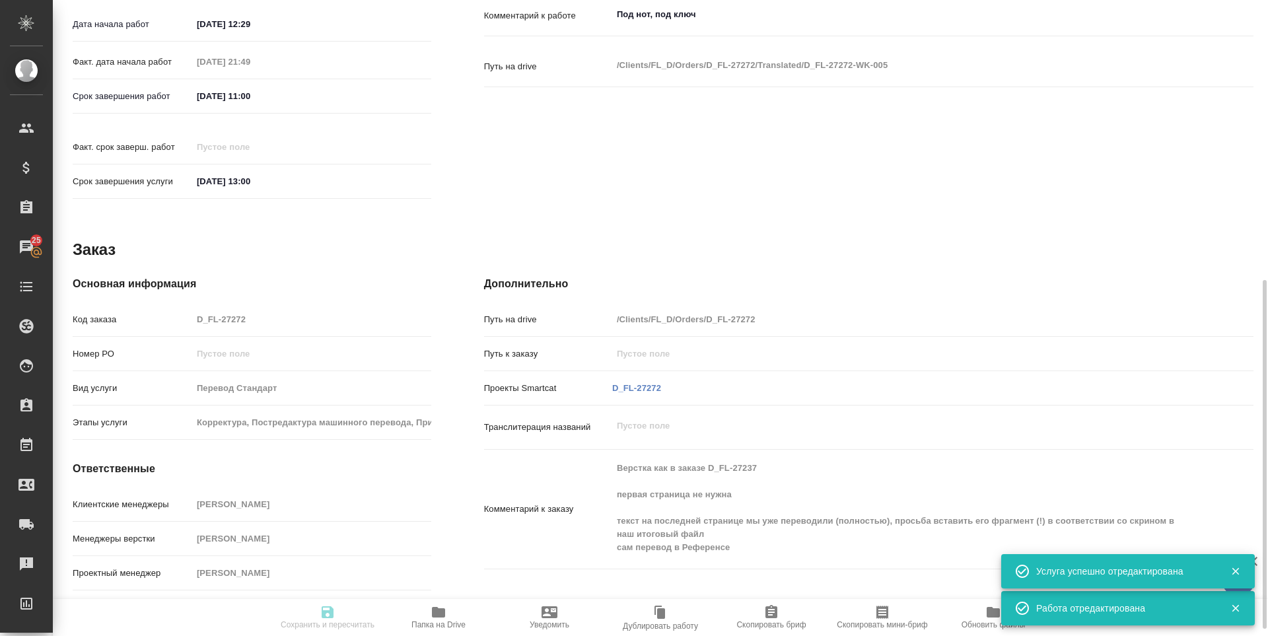
type textarea "x"
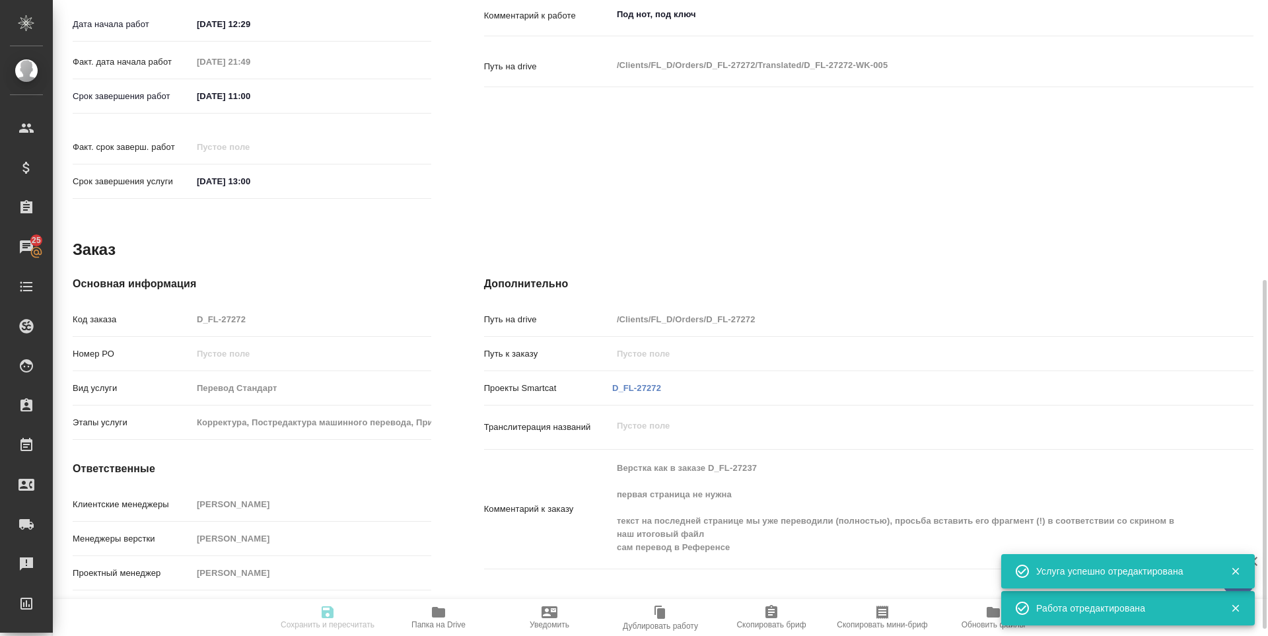
type textarea "x"
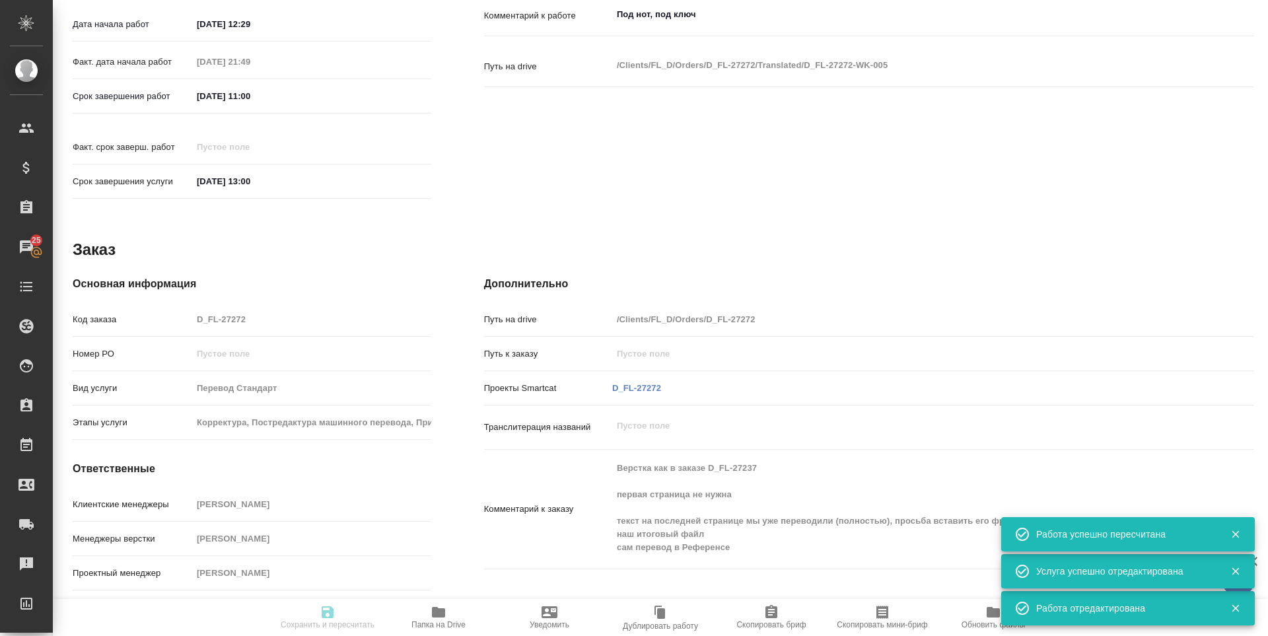
type input "inProgress"
type textarea "Постредактура машинного перевода"
type textarea "x"
type input "англ-рус"
type input "5a8b1489cc6b4906c91bfd90"
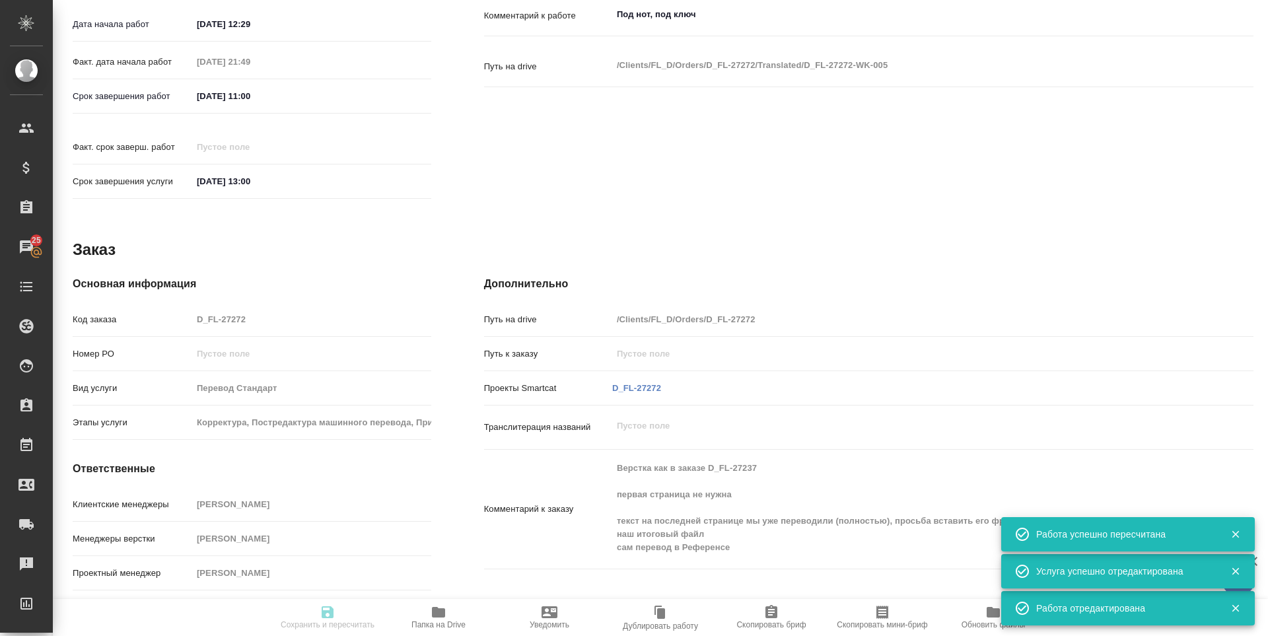
type input "905"
type input "yr-fn"
type input "5f647205b73bc97568ca66bf"
checkbox input "true"
type input "04.09.2025 12:29"
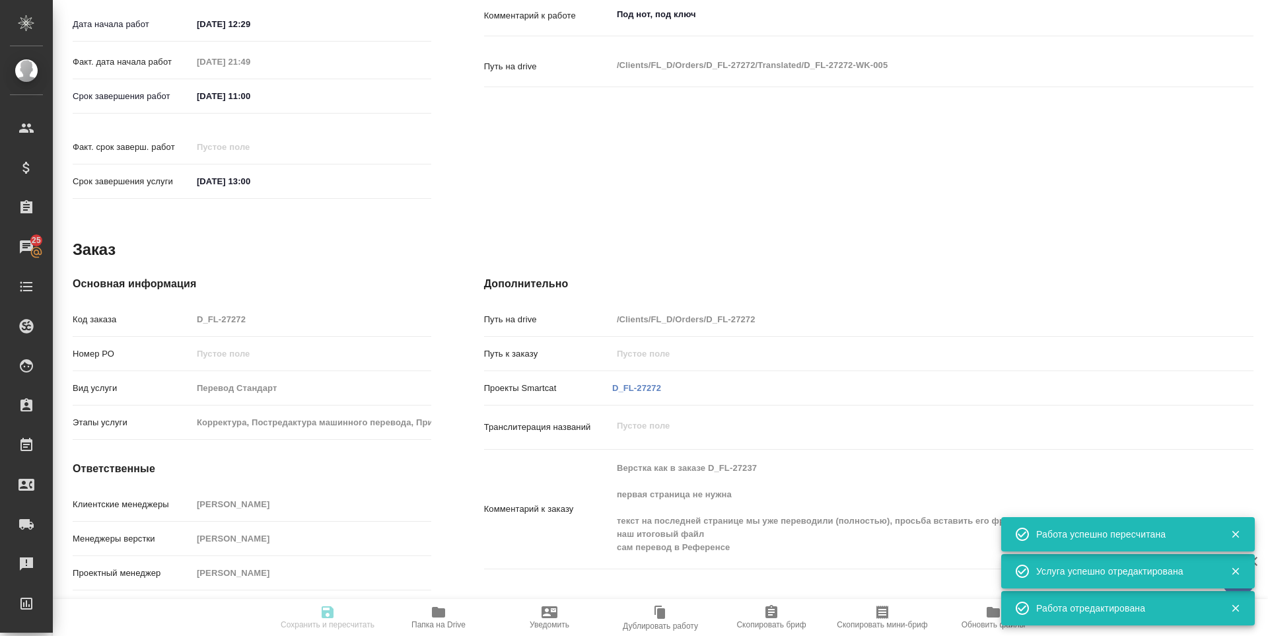
type input "04.09.2025 21:49"
type input "05.09.2025 11:00"
type input "05.09.2025 13:00"
type input "LegalLinguists"
type input "notPayed"
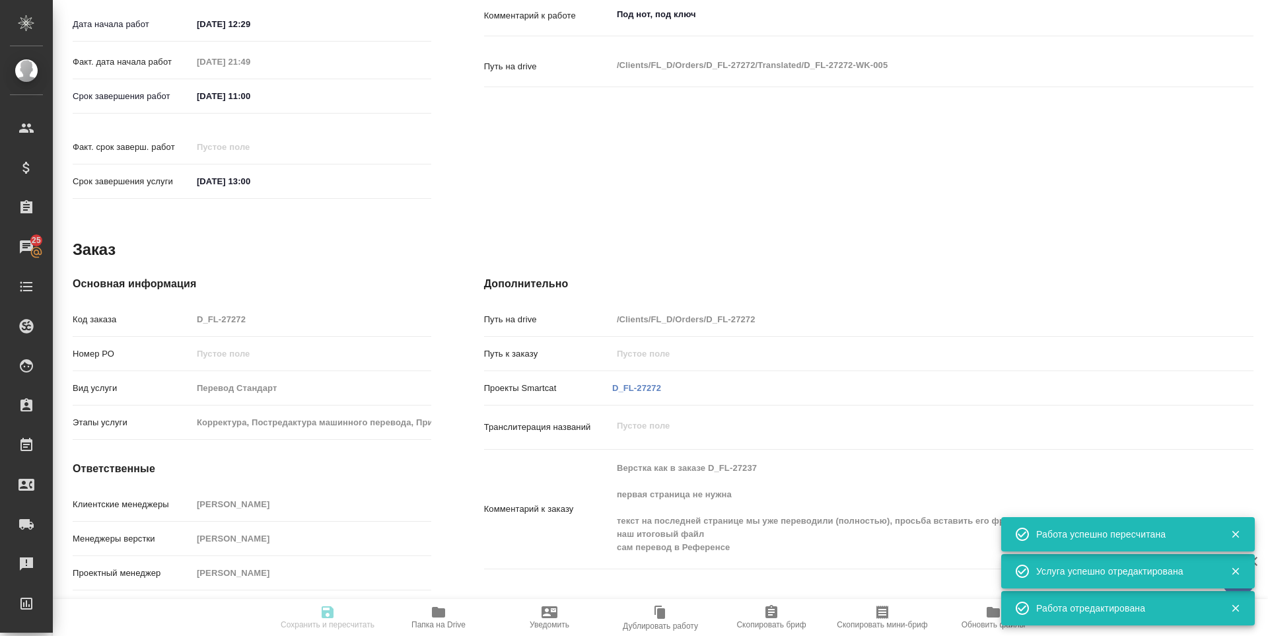
type input "1.11"
type input "RUB"
type input "Зоря Татьяна"
type textarea "Под нот, под ключ"
type textarea "x"
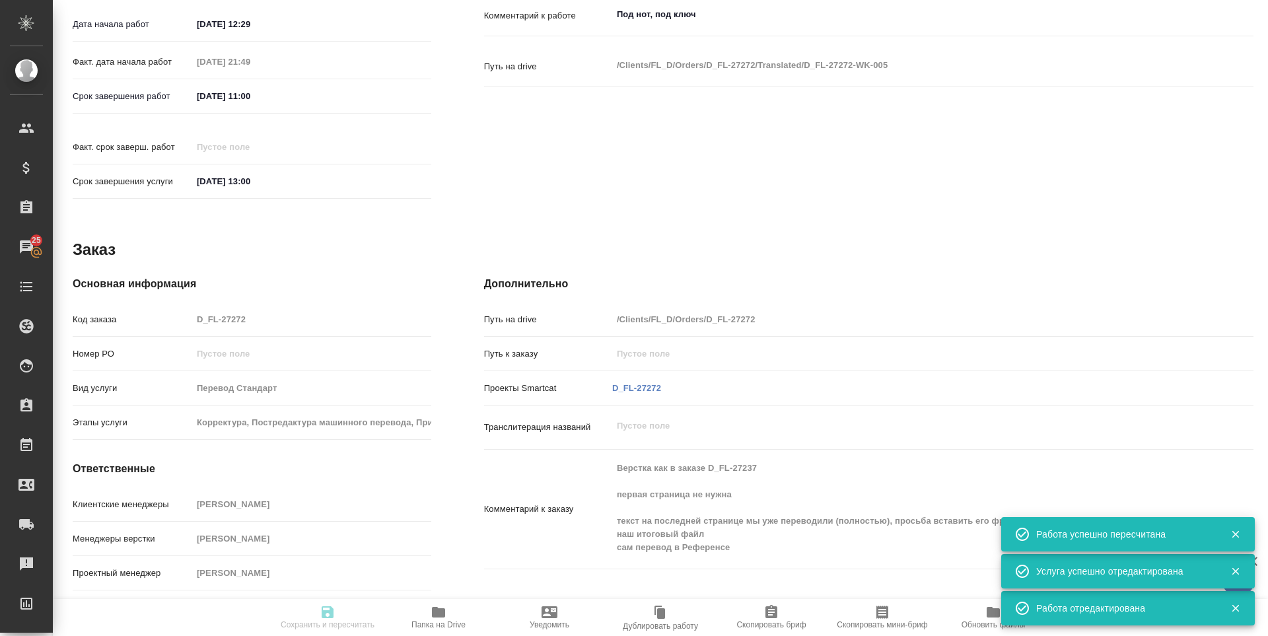
type textarea "/Clients/FL_D/Orders/D_FL-27272/Translated/D_FL-27272-WK-005"
type textarea "x"
type input "D_FL-27272"
type input "Перевод Стандарт"
type input "Корректура, Постредактура машинного перевода, Приёмка по качеству, Редактура, П…"
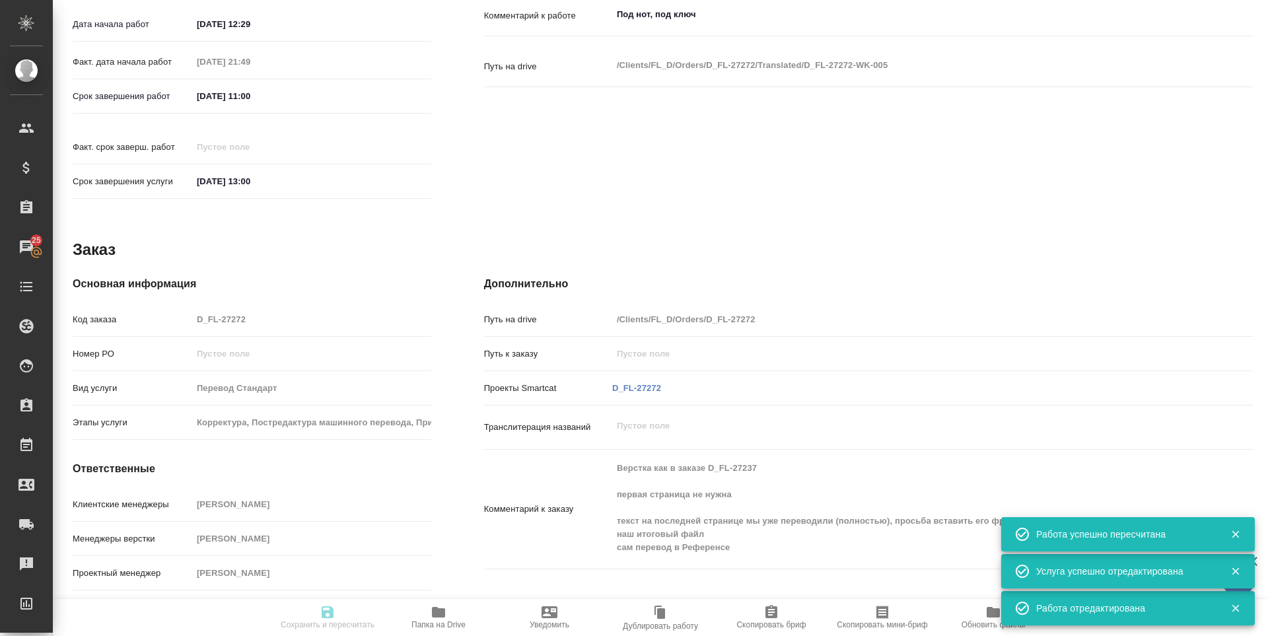
type input "Давыдова Елена"
type input "Арсеньева Вера"
type input "/Clients/FL_D/Orders/D_FL-27272"
type textarea "x"
type textarea "Верстка как в заказе D_FL-27237 первая страница не нужна текст на последней стр…"
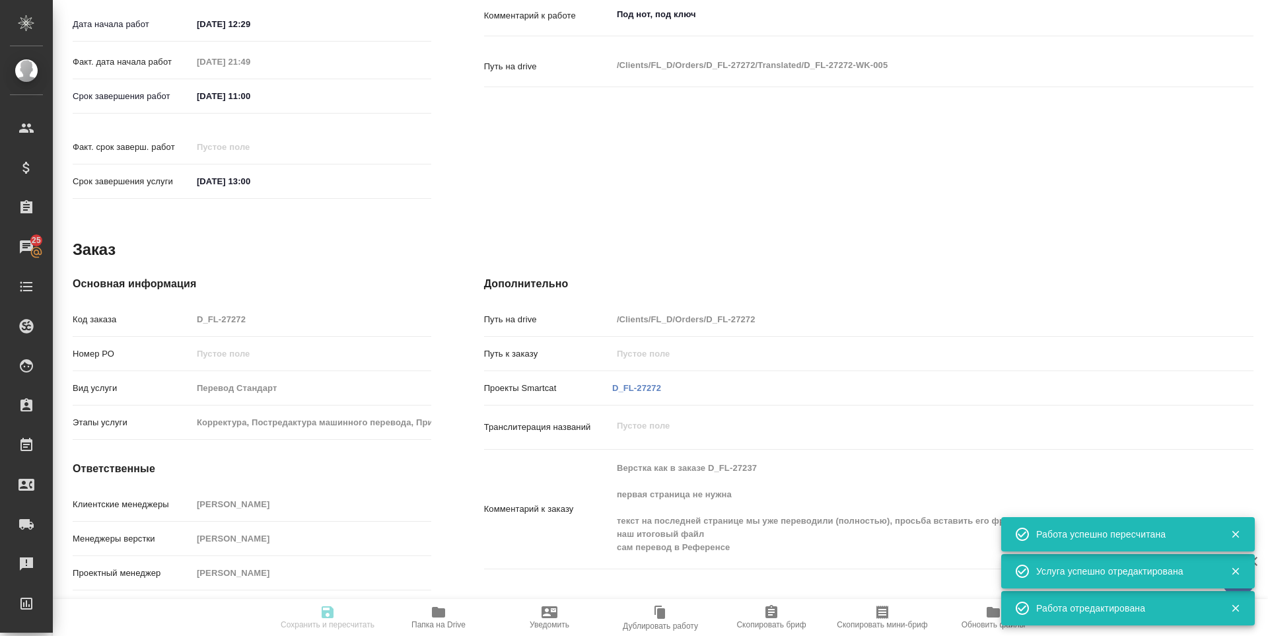
type textarea "x"
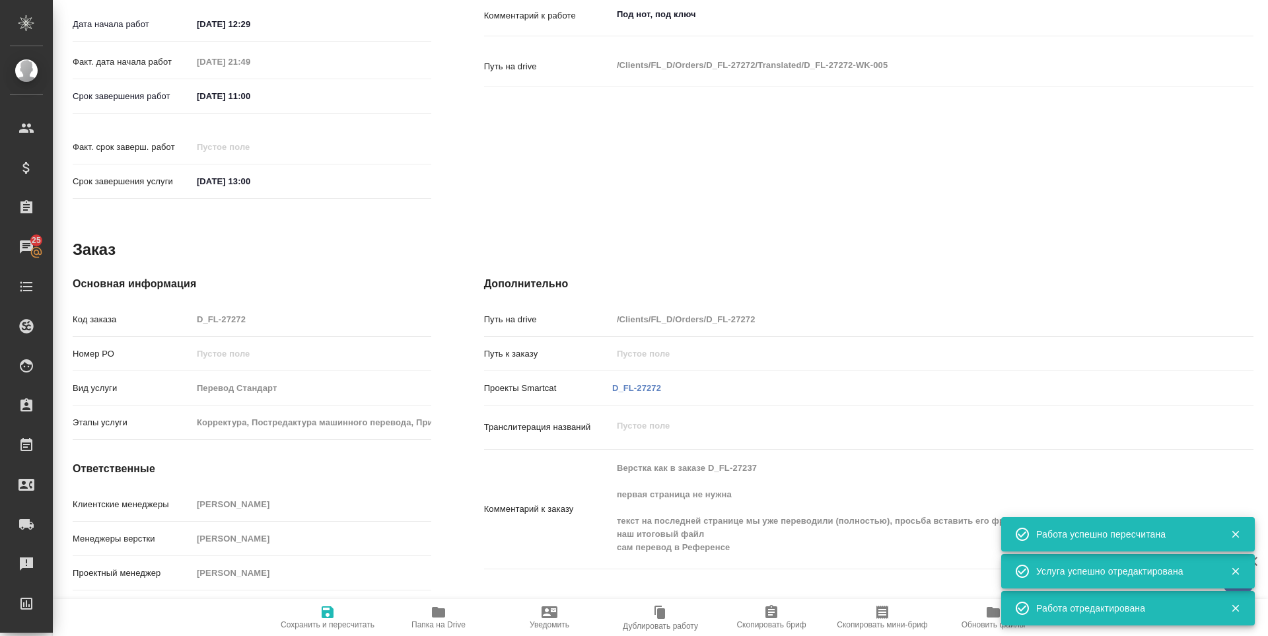
type textarea "x"
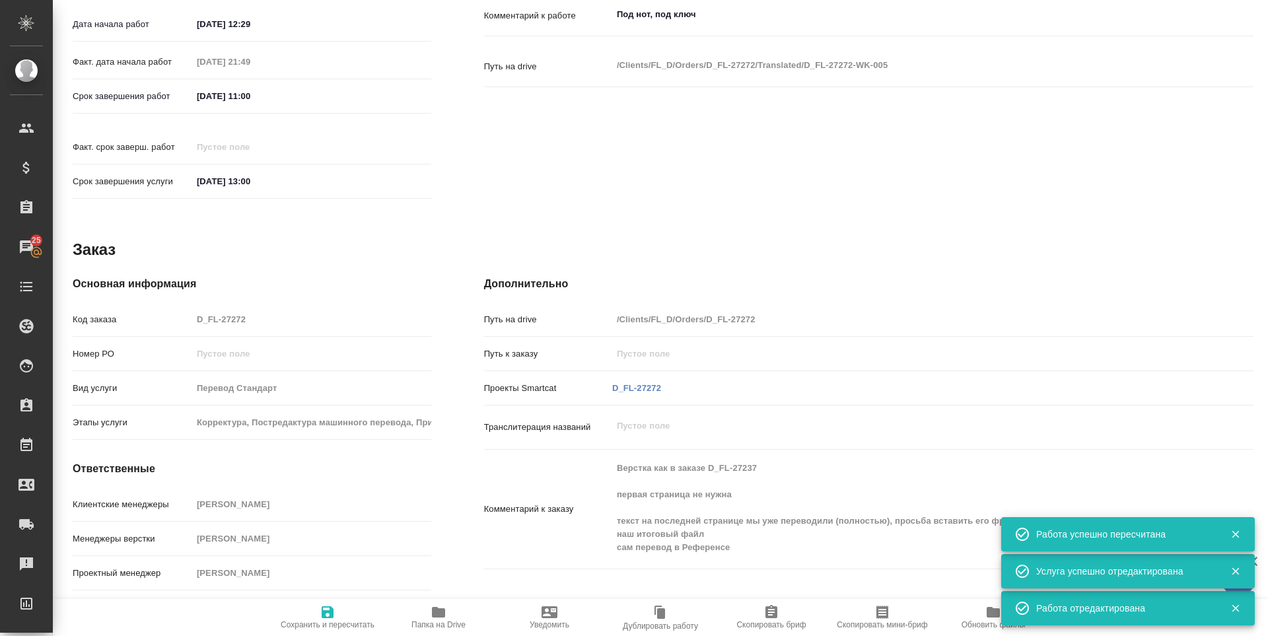
type textarea "x"
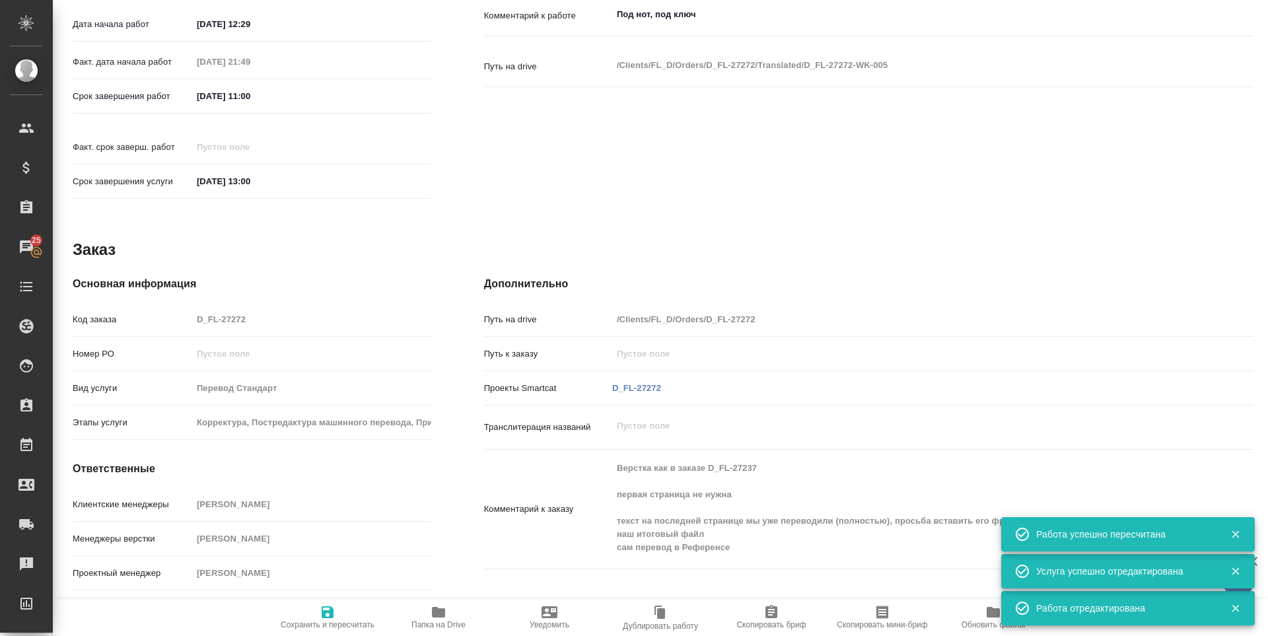
type textarea "x"
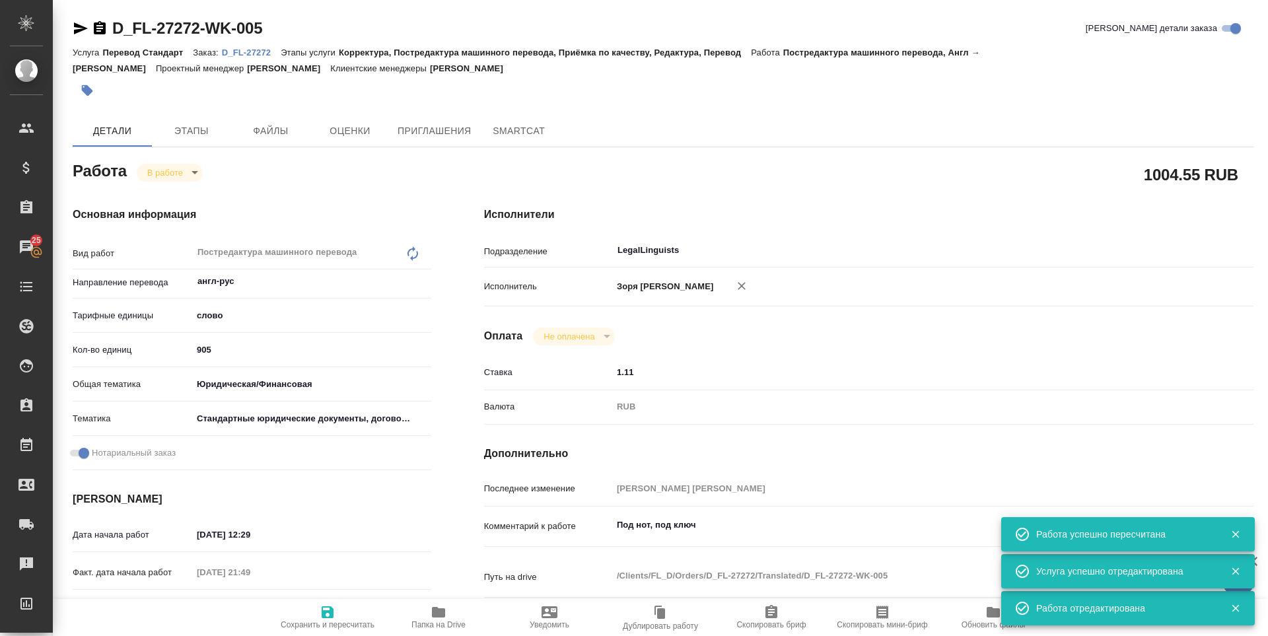
type textarea "x"
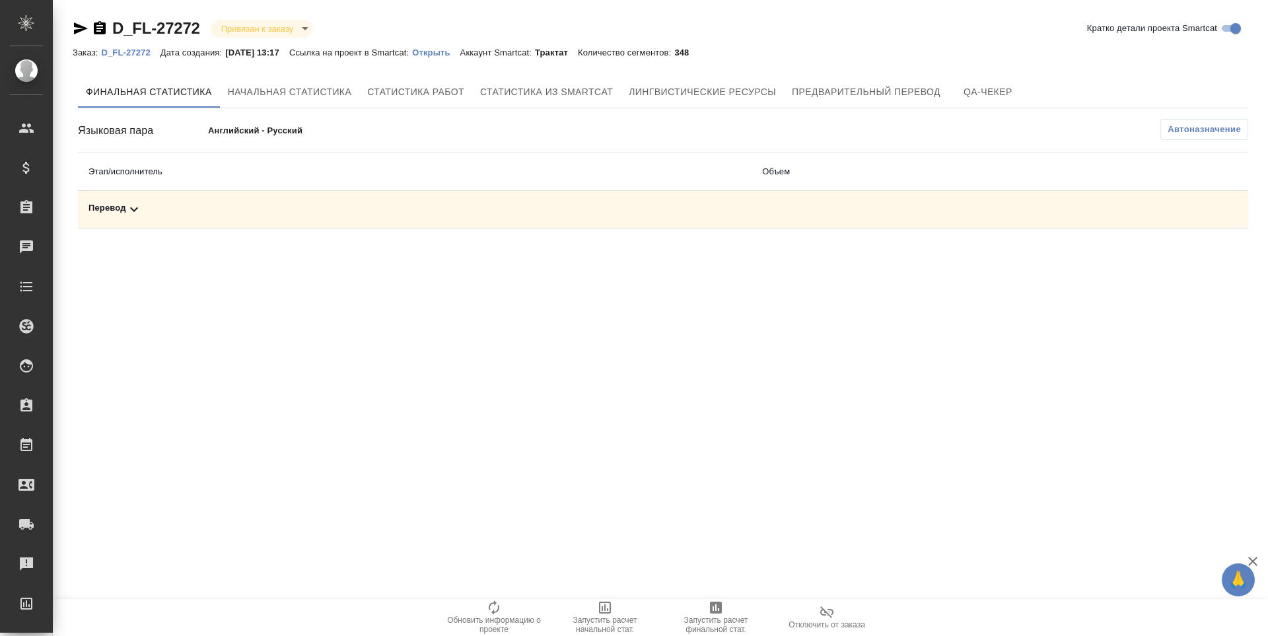
click at [122, 213] on div "Перевод" at bounding box center [415, 209] width 653 height 16
click at [1193, 260] on icon "button" at bounding box center [1190, 255] width 16 height 16
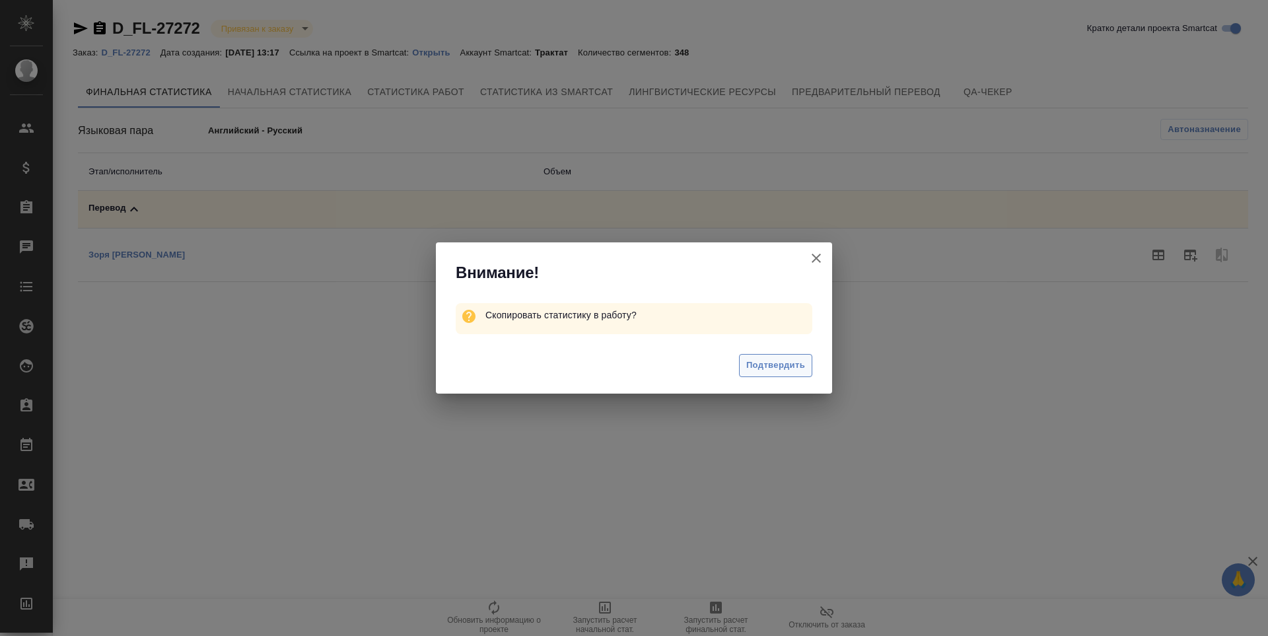
click at [797, 371] on span "Подтвердить" at bounding box center [775, 365] width 59 height 15
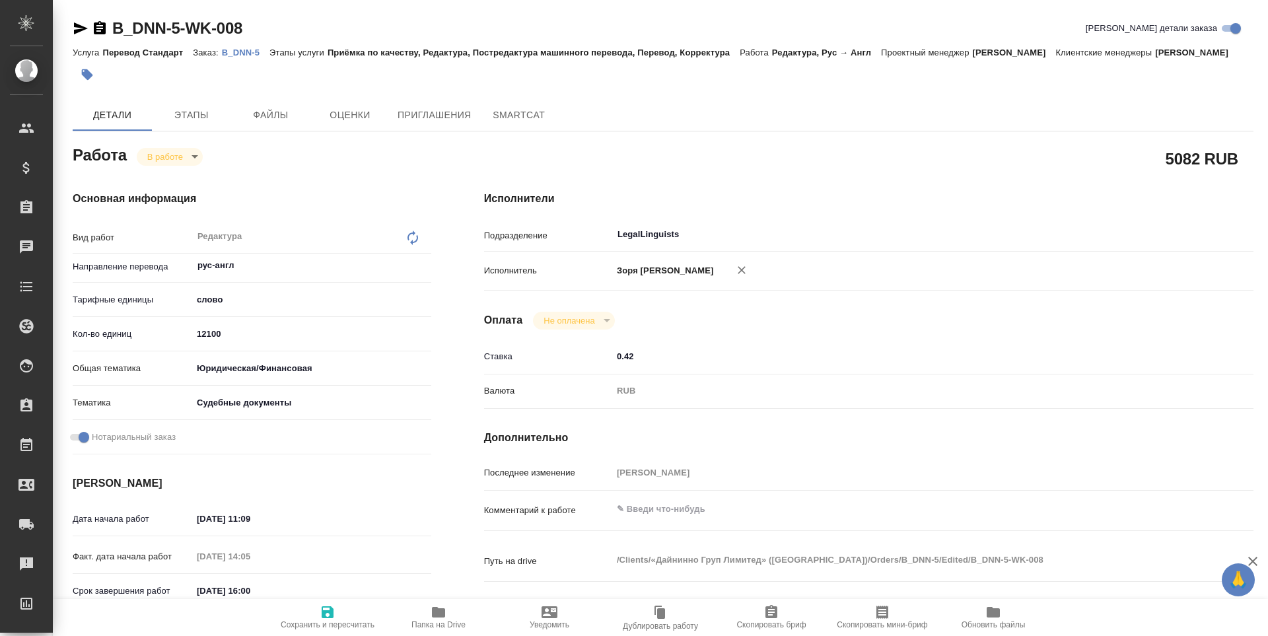
type textarea "x"
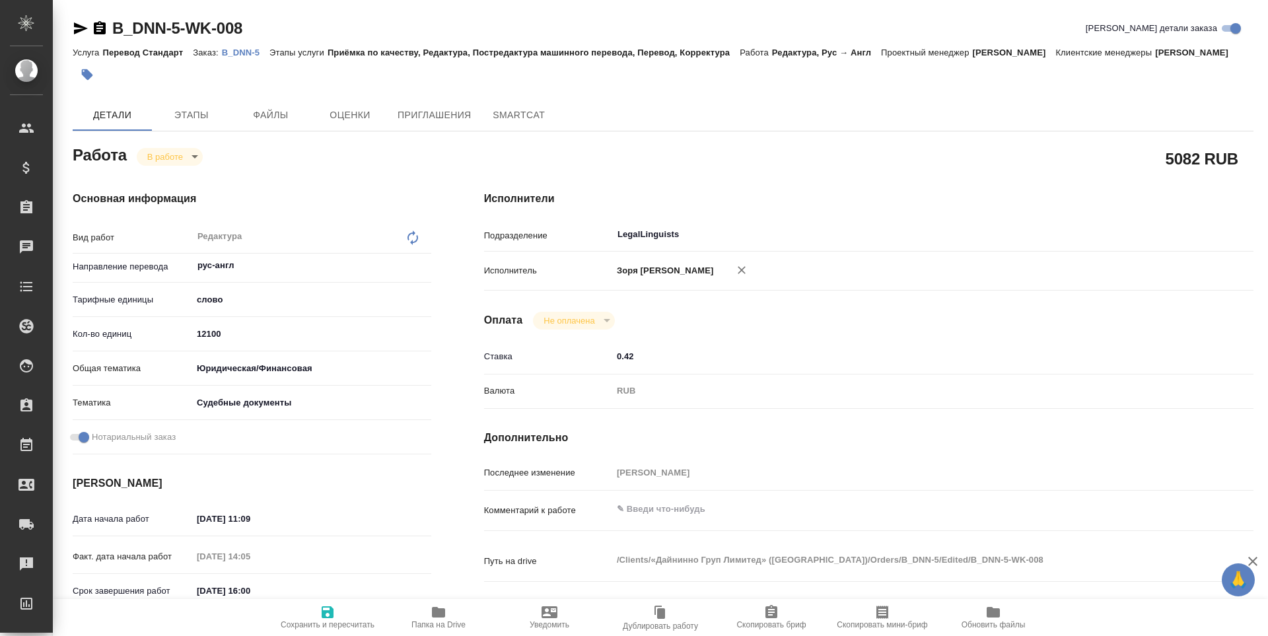
type textarea "x"
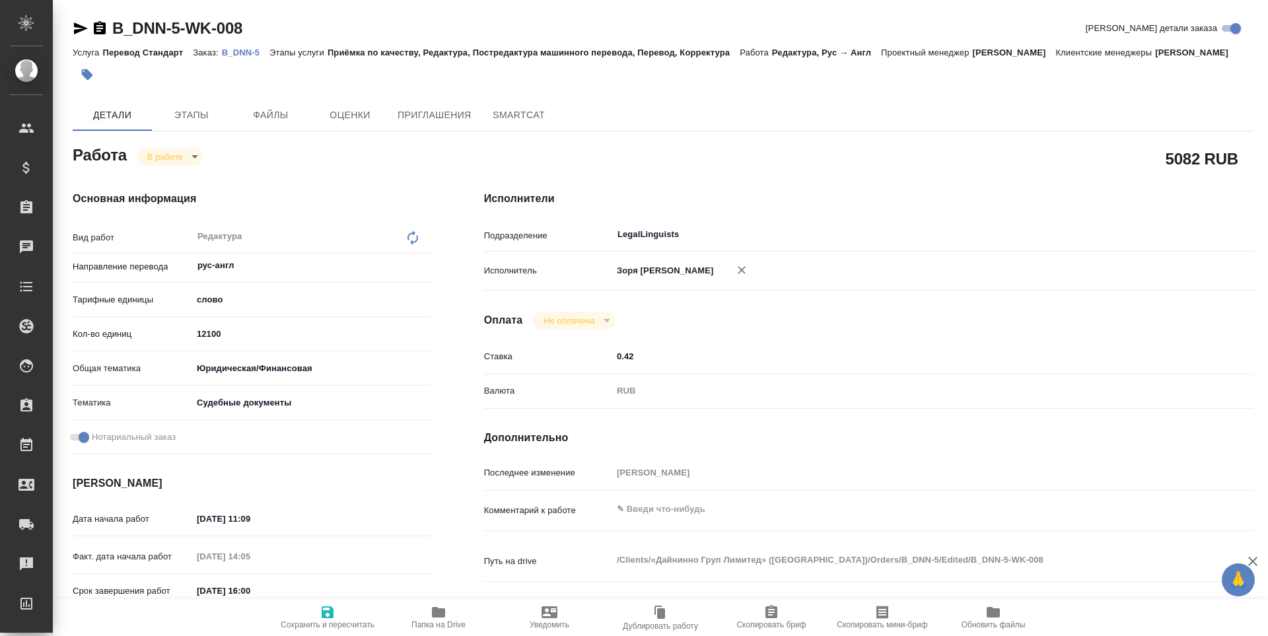
type textarea "x"
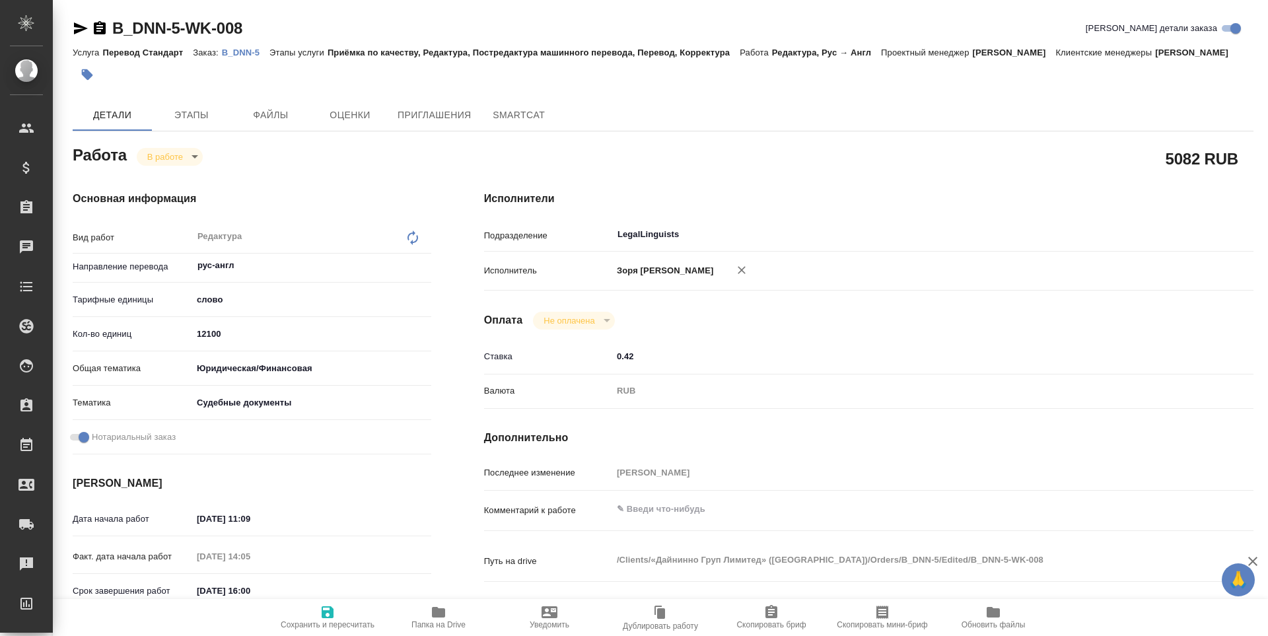
type textarea "x"
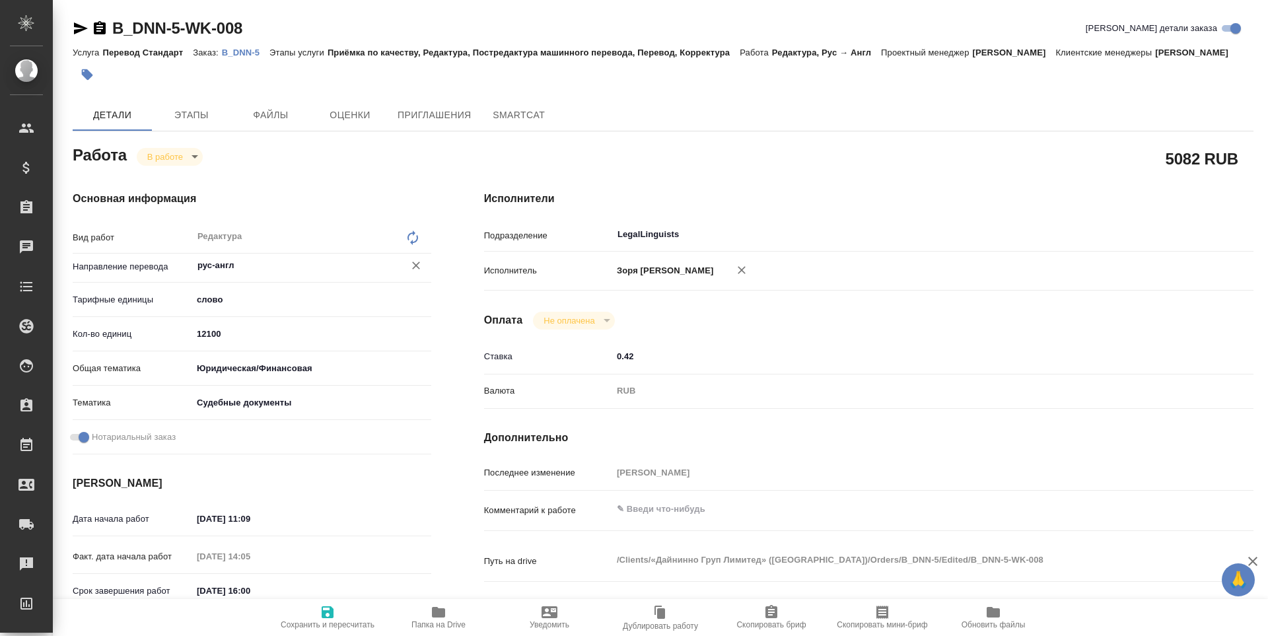
scroll to position [286, 0]
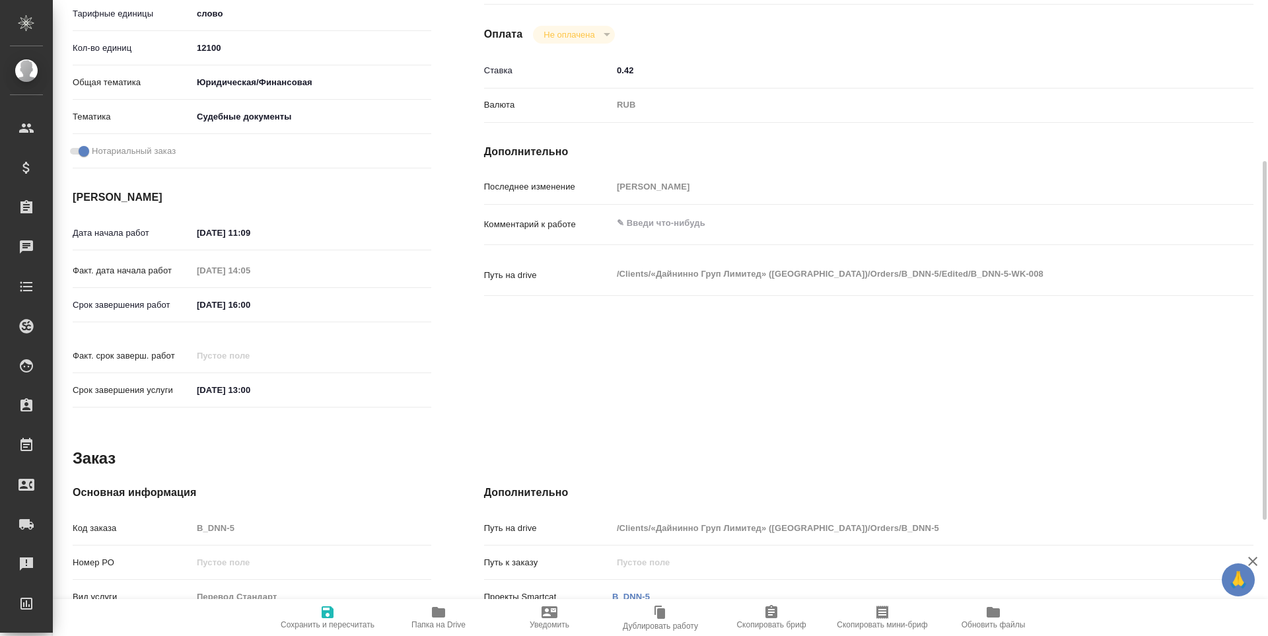
type textarea "x"
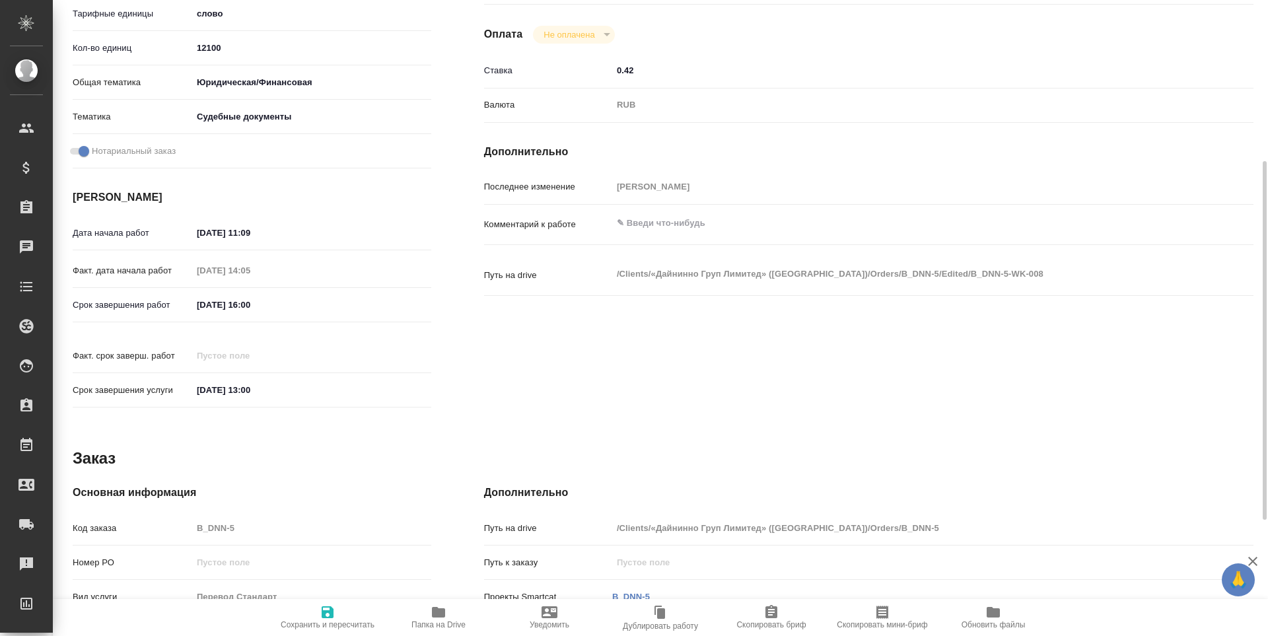
type textarea "x"
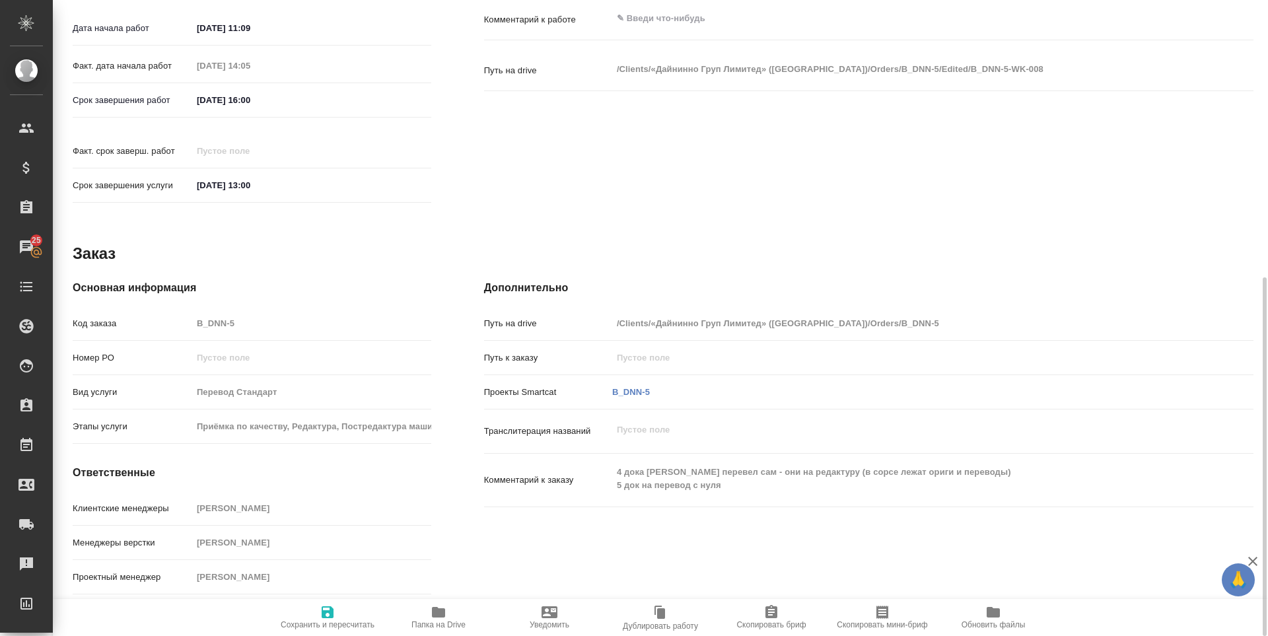
scroll to position [0, 0]
